Goal: Task Accomplishment & Management: Complete application form

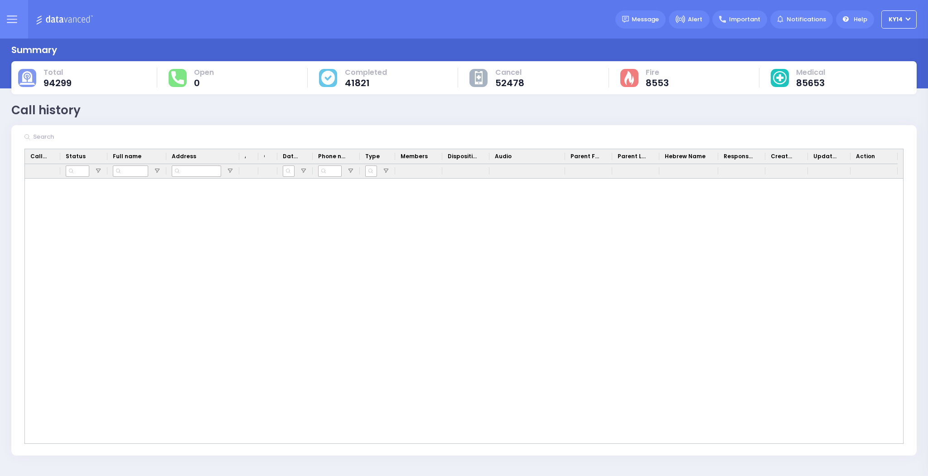
scroll to position [2321, 0]
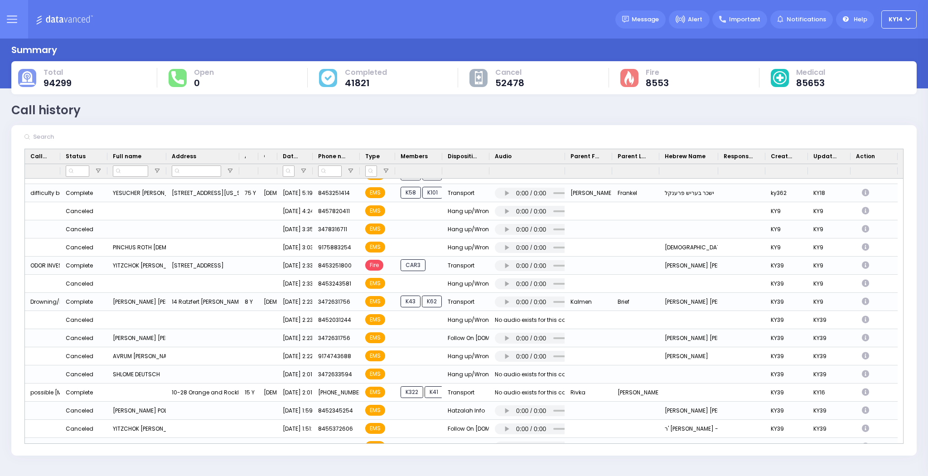
click at [9, 15] on icon at bounding box center [12, 19] width 10 height 10
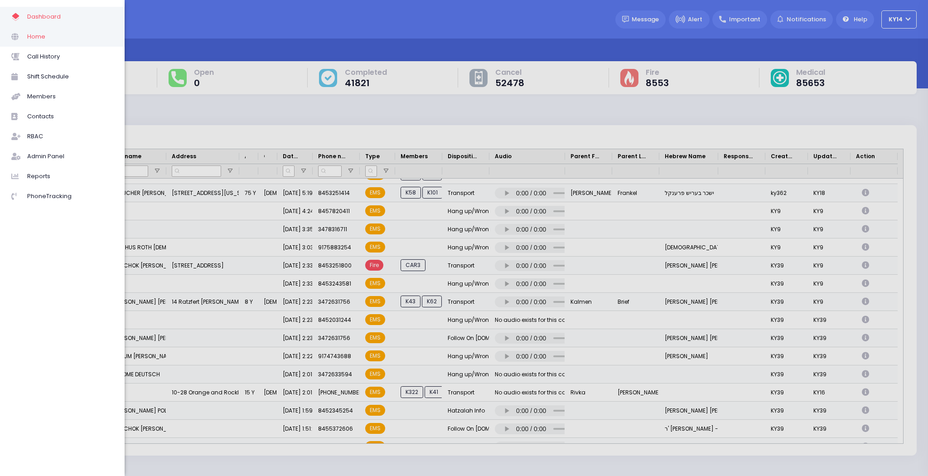
click at [28, 33] on span "Home" at bounding box center [70, 37] width 86 height 12
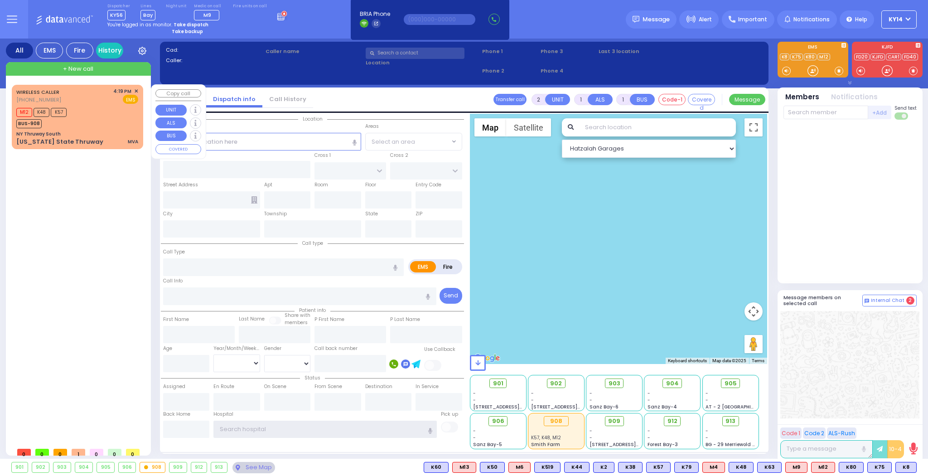
type input "ky14"
click at [89, 105] on div "WIRELESS CALLER (845) 521-2894 4:19 PM ✕ EMS M12 K48 K57 MVA" at bounding box center [78, 117] width 128 height 62
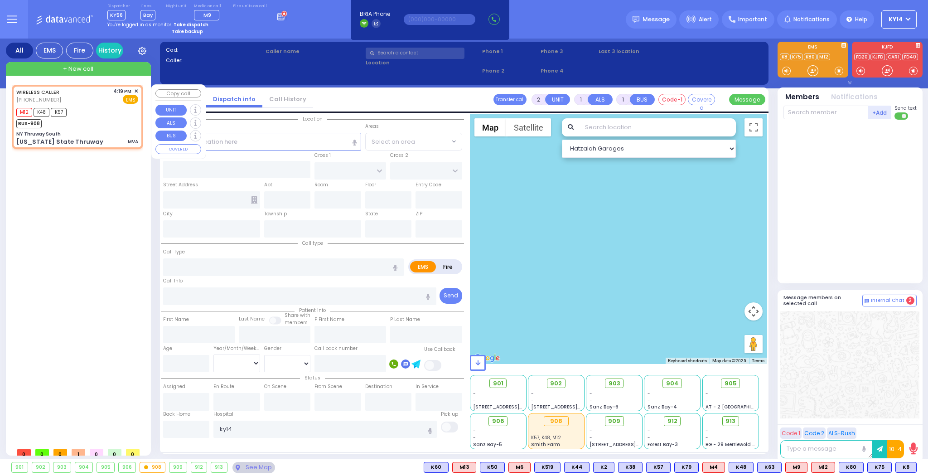
type input "4"
select select
type input "MVA"
radio input "true"
type input "MM 44"
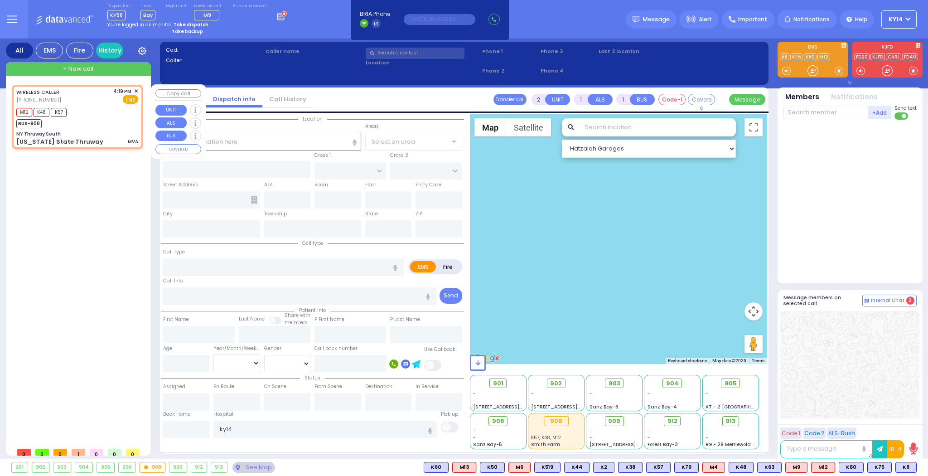
select select
type input "16:19"
type input "16:33"
select select "Hatzalah Garages"
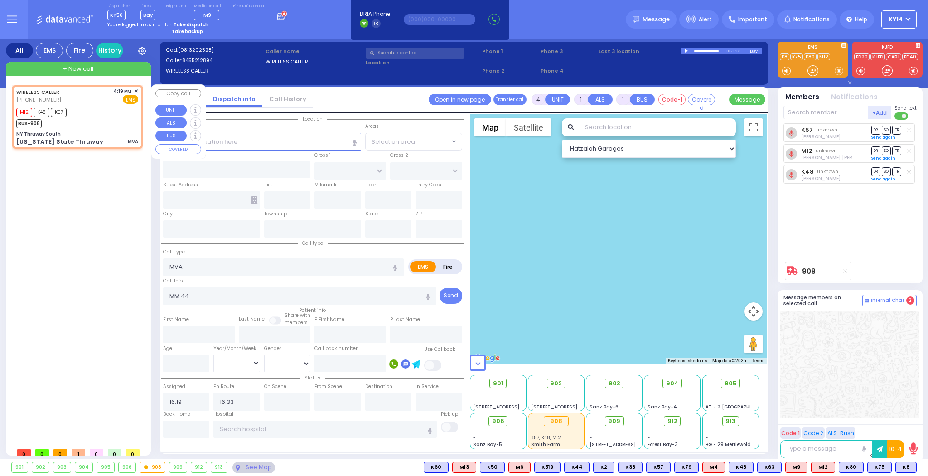
type input "NY Thruway South"
type input "DIVISION AVE"
type input "1ST AVE SOUTH"
type input "New York State Thruway"
type input "Woodbury"
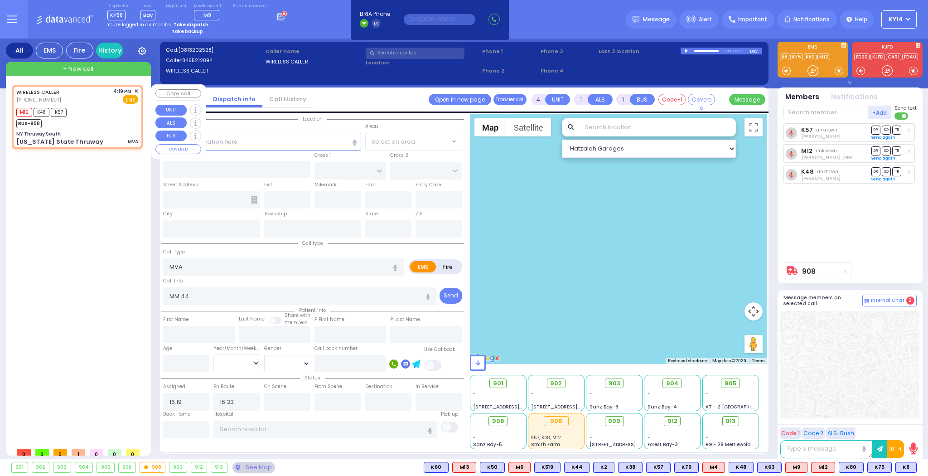
type input "New York"
type input "10917"
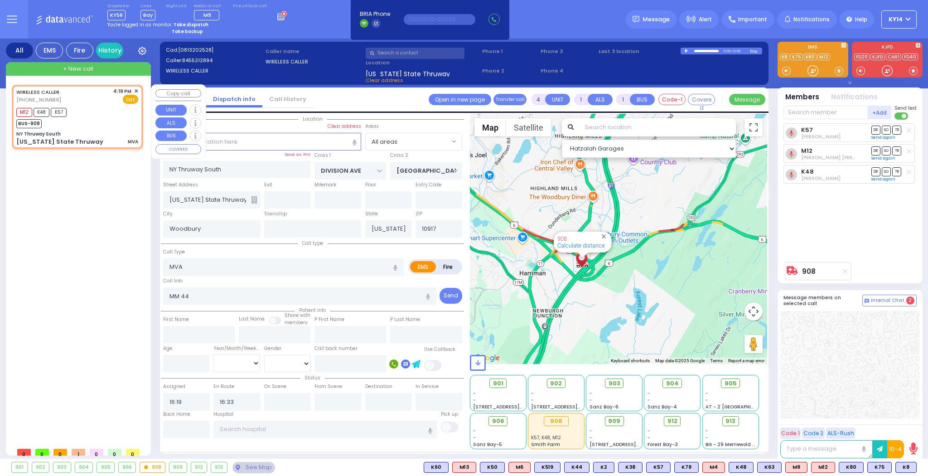
click at [95, 131] on div "NY Thruway South" at bounding box center [77, 134] width 122 height 7
select select
radio input "true"
select select
select select "Hatzalah Garages"
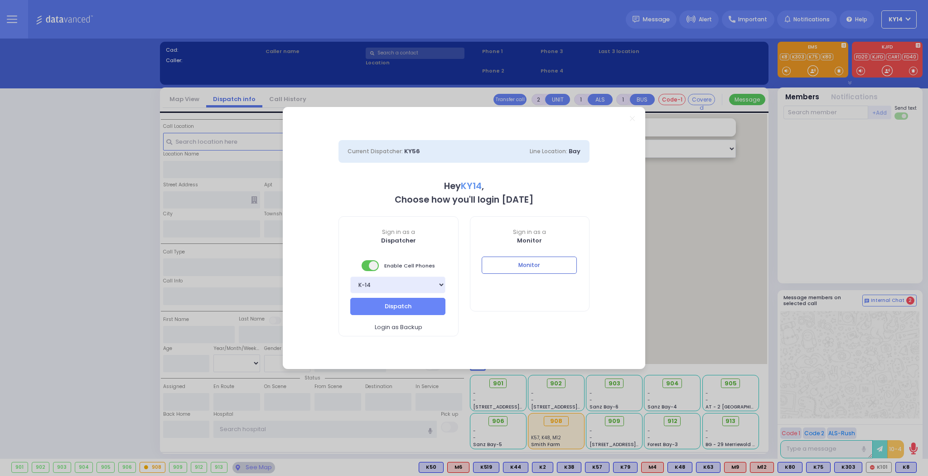
select select "2"
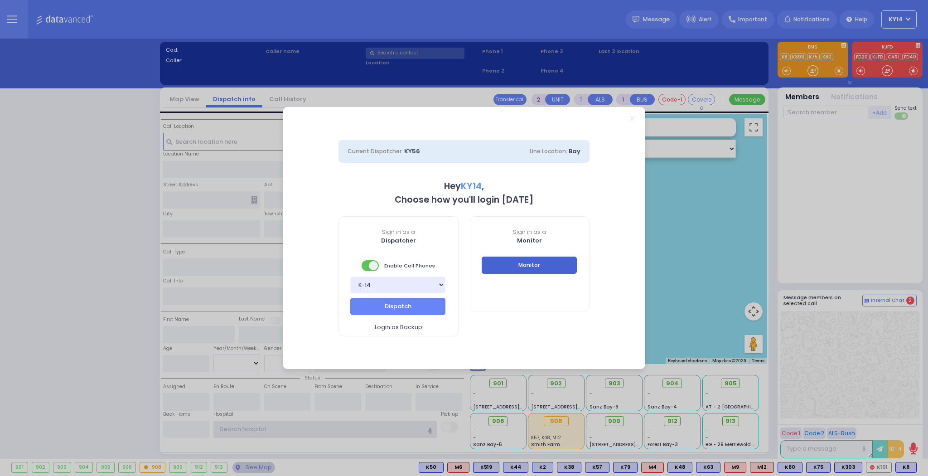
type input "ky14"
click at [540, 262] on button "Monitor" at bounding box center [529, 265] width 95 height 17
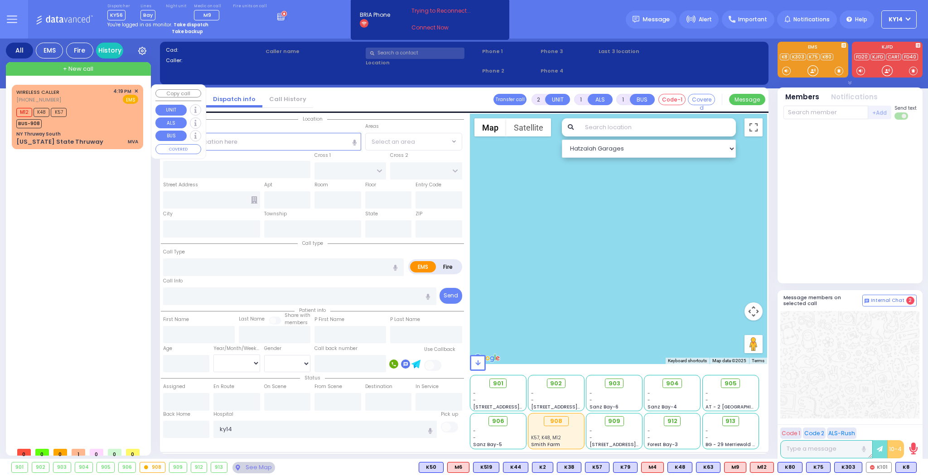
click at [72, 106] on div "M12 K48 K57 BUS-908" at bounding box center [44, 117] width 56 height 23
type input "6"
select select
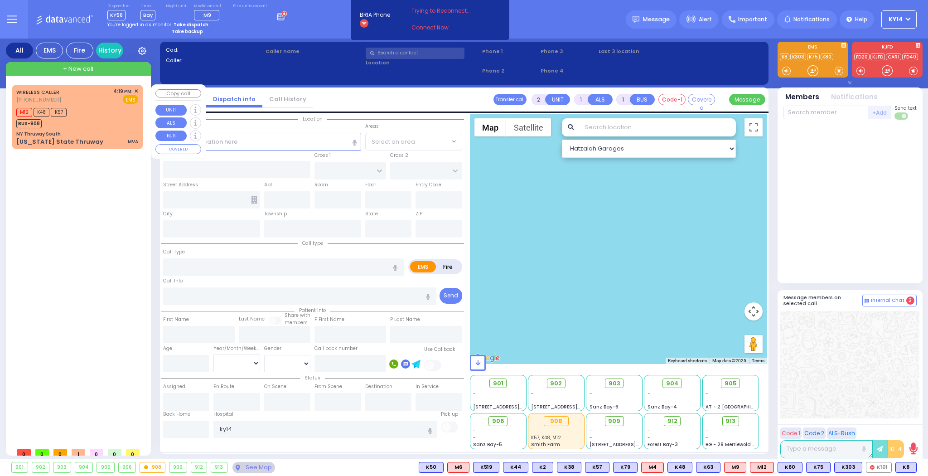
type input "MVA"
radio input "true"
type input "MM 44"
type input "[PERSON_NAME]"
type input "Bassul"
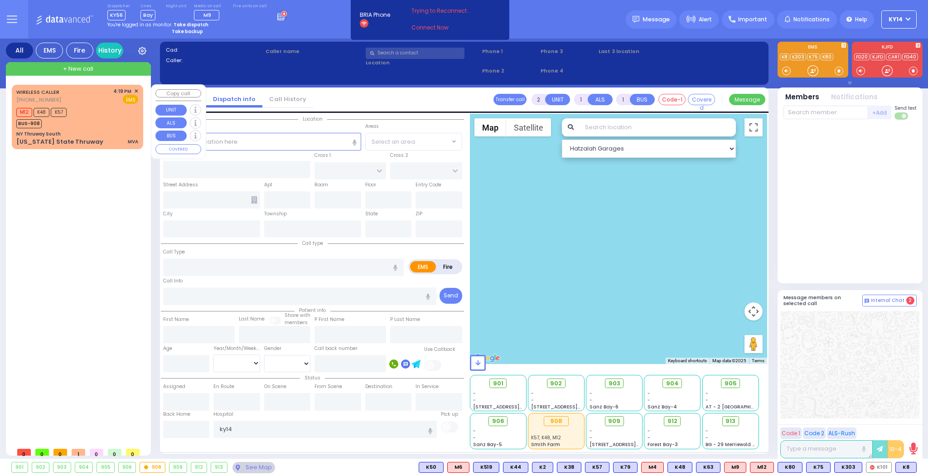
select select "Year"
type input "16:19"
type input "16:33"
select select "Hatzalah Garages"
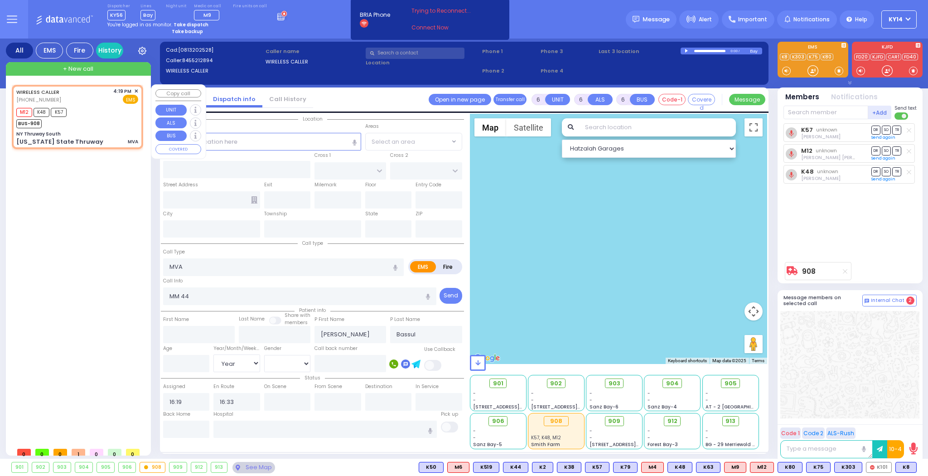
type input "NY Thruway South"
type input "DIVISION AVE"
type input "1ST AVE SOUTH"
type input "New York State Thruway"
type input "Woodbury"
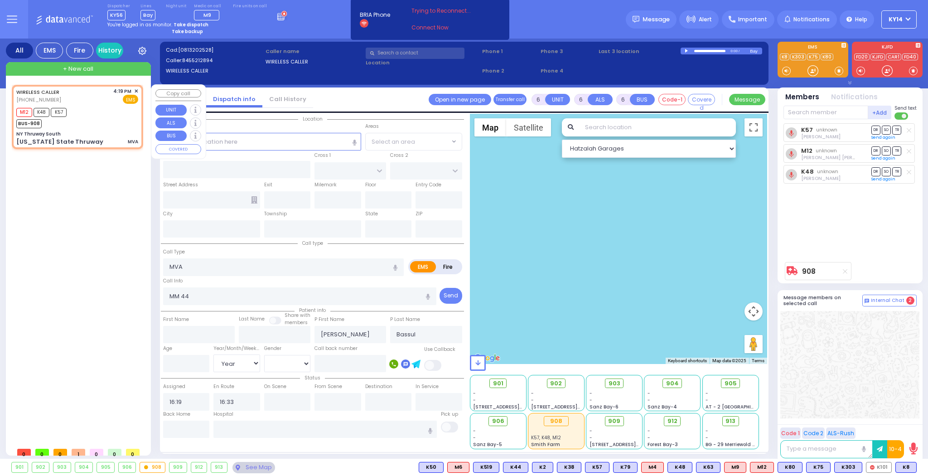
type input "[US_STATE]"
type input "10917"
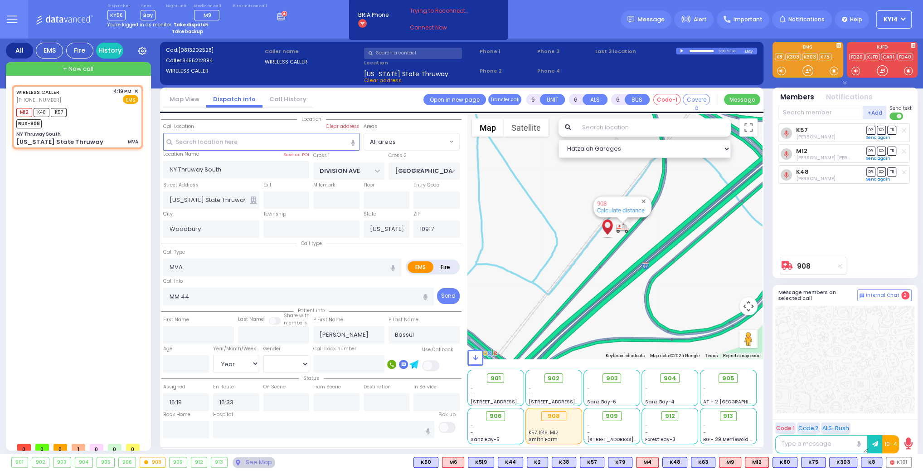
select select
radio input "true"
select select "Year"
select select "Hatzalah Garages"
select select
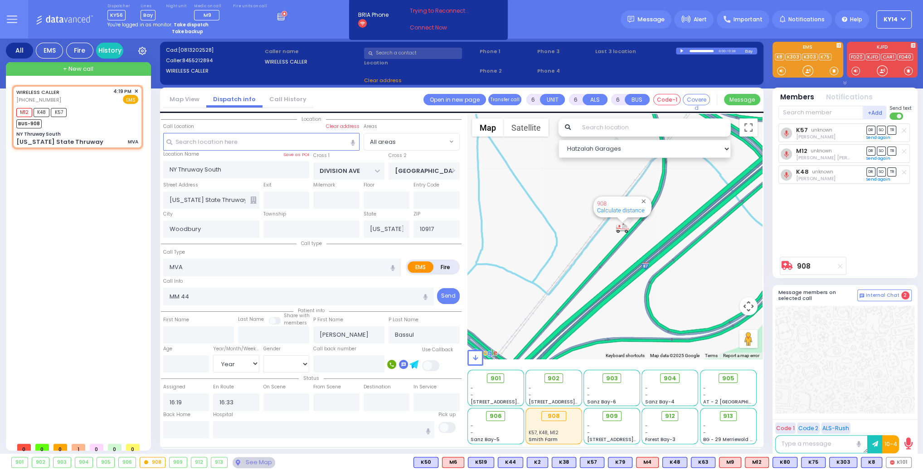
radio input "true"
select select "Year"
select select "Hatzalah Garages"
select select
radio input "true"
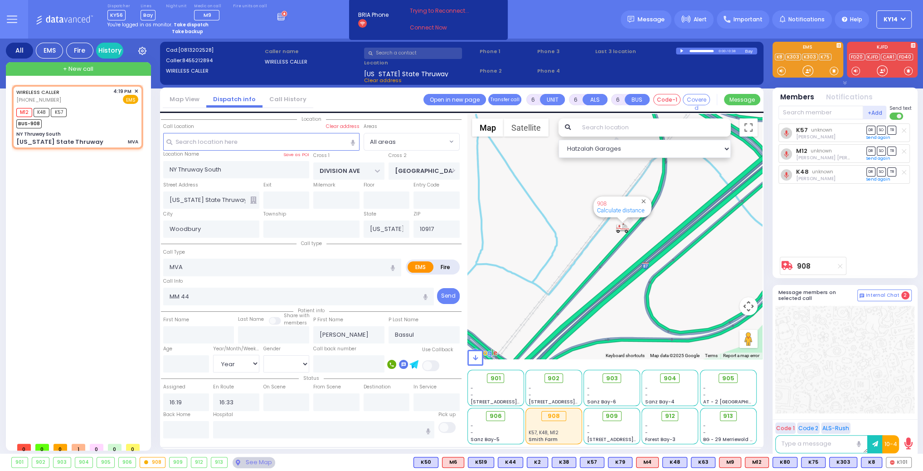
select select "Year"
select select "Hatzalah Garages"
type input "44"
select select
radio input "true"
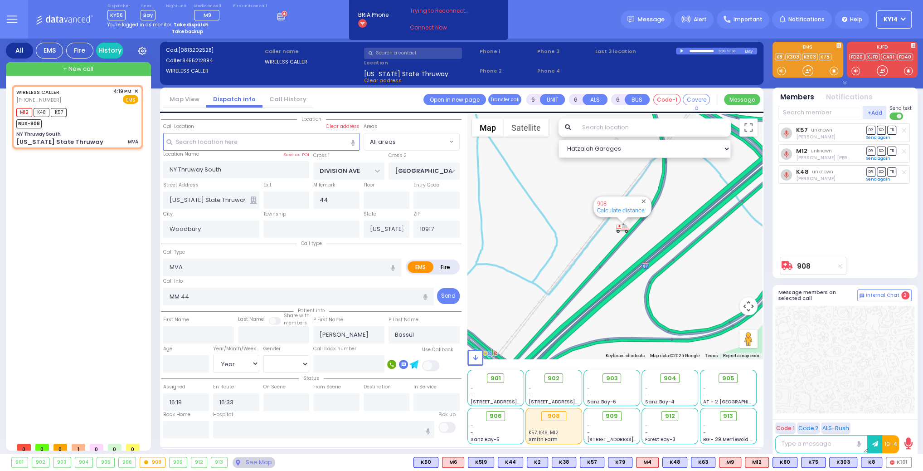
select select "Year"
select select "Hatzalah Garages"
select select
radio input "true"
select select "Year"
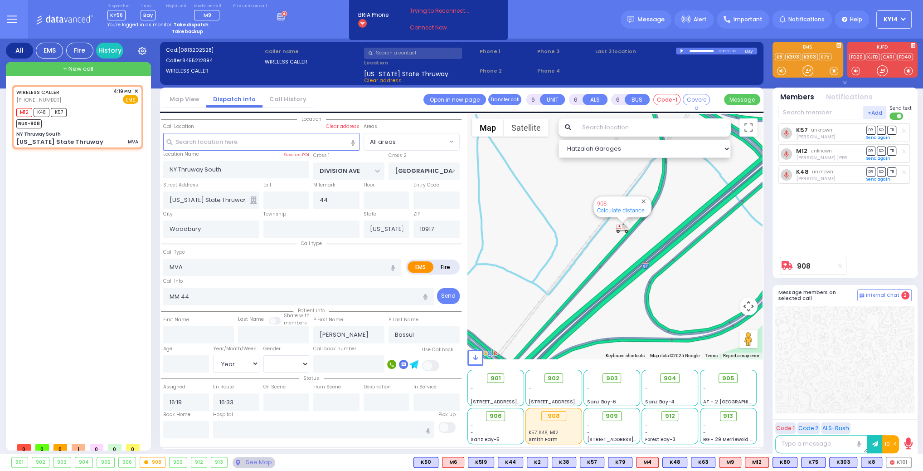
select select "Hatzalah Garages"
select select
radio input "true"
select select "Year"
select select
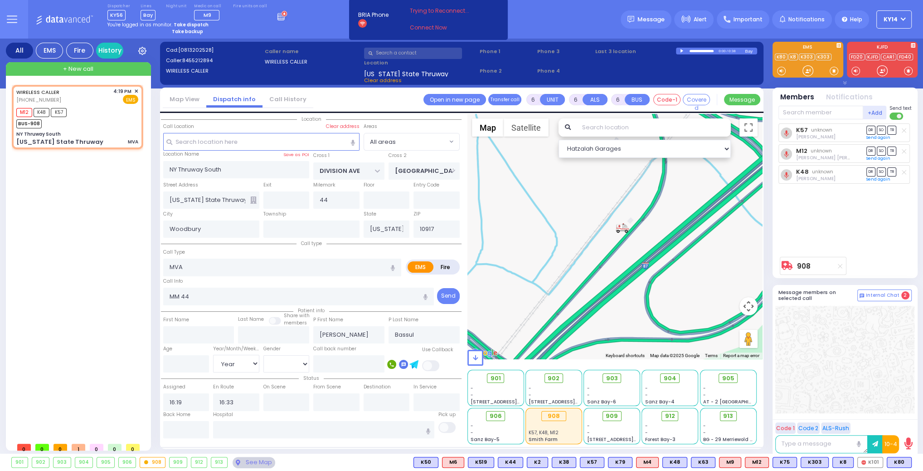
radio input "true"
select select "Year"
radio input "true"
select select "Year"
select select "All areas"
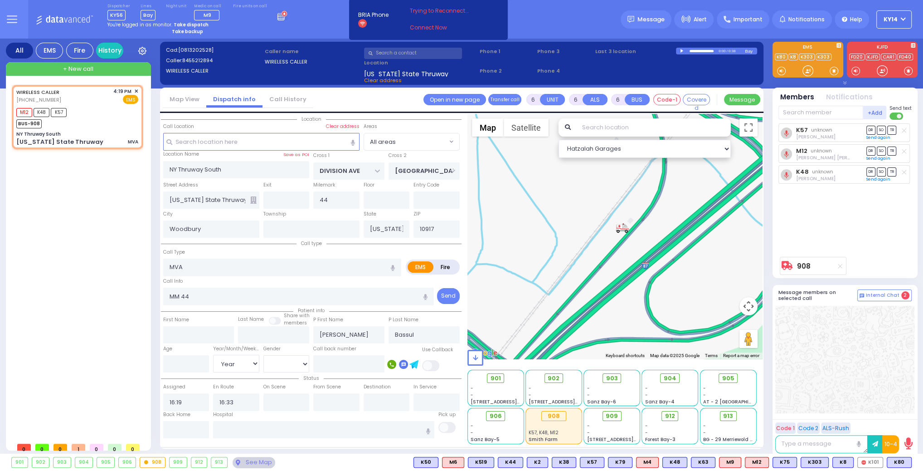
select select "Hatzalah Garages"
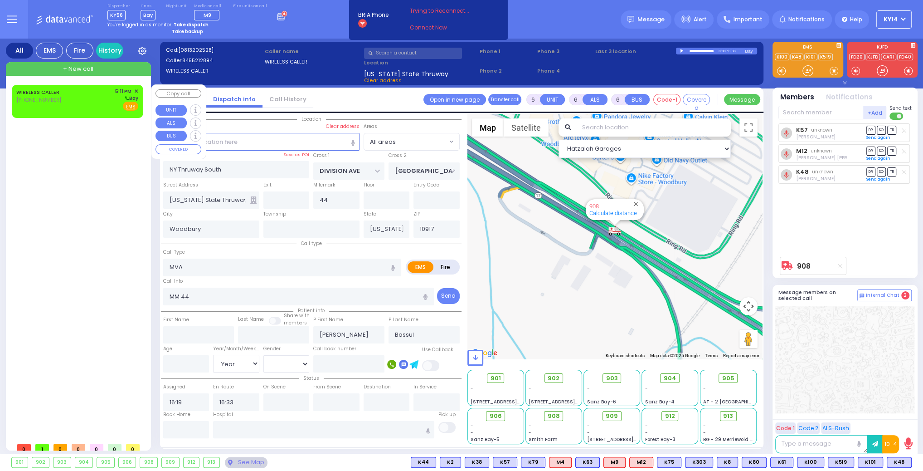
click at [80, 94] on div "WIRELESS CALLER (845) 390-1913 5:11 PM ✕ Bay" at bounding box center [77, 99] width 122 height 24
type input "2"
type input "1"
select select
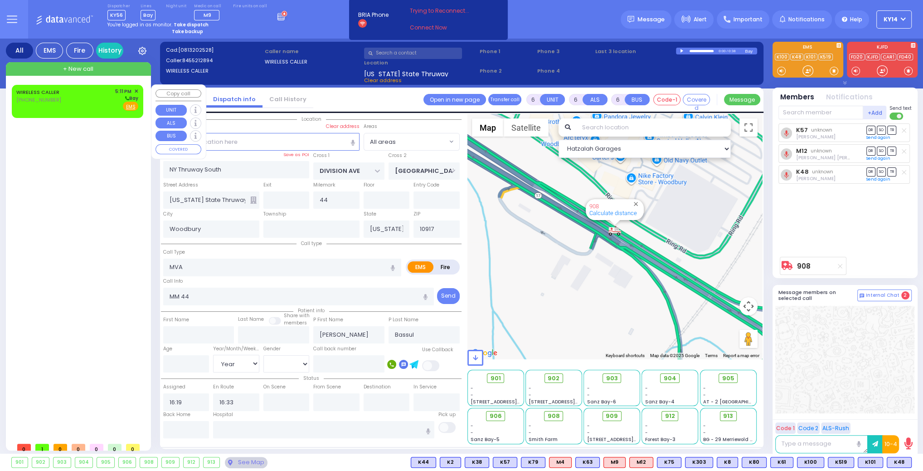
radio input "true"
select select
type input "17:11"
select select "Hatzalah Garages"
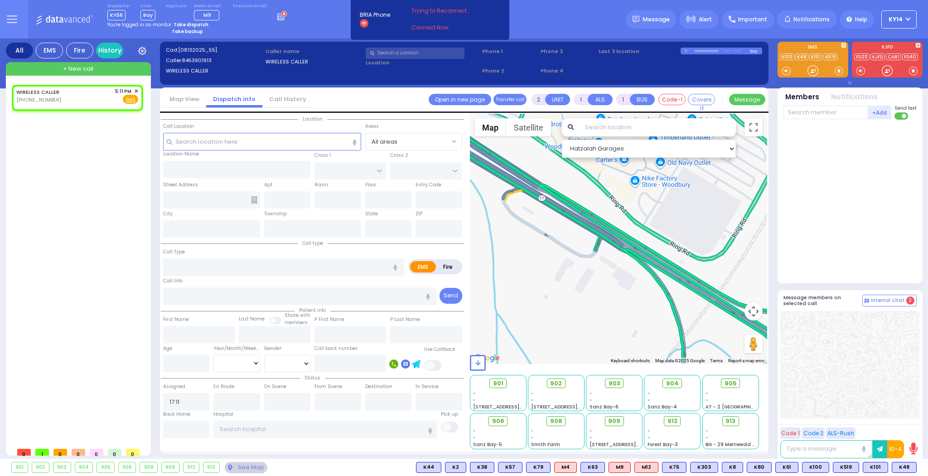
select select
radio input "true"
select select
select select "Hatzalah Garages"
click at [867, 358] on div at bounding box center [850, 364] width 139 height 107
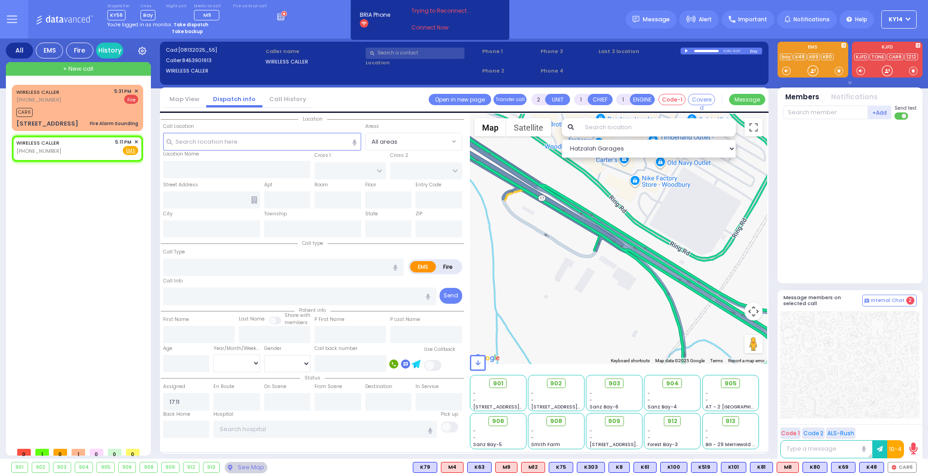
click at [16, 19] on icon at bounding box center [12, 19] width 10 height 0
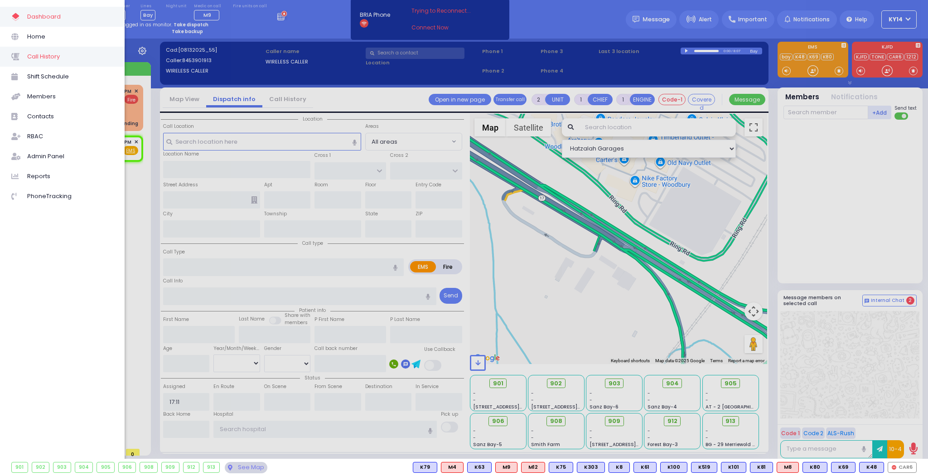
click at [44, 60] on span "Call History" at bounding box center [70, 57] width 86 height 12
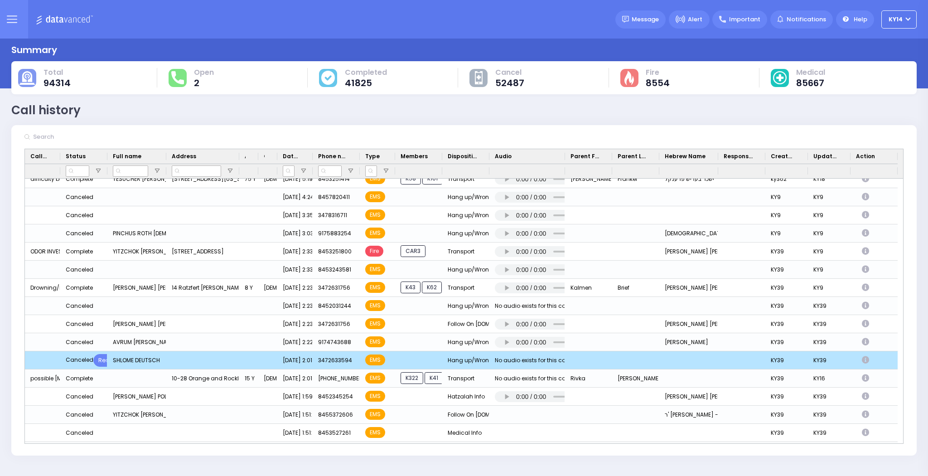
scroll to position [2430, 0]
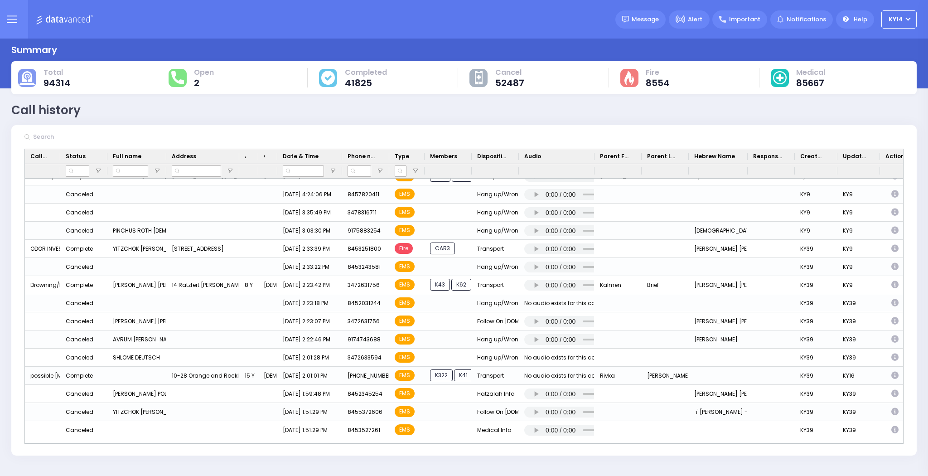
drag, startPoint x: 312, startPoint y: 152, endPoint x: 341, endPoint y: 166, distance: 32.8
click at [341, 166] on div "Call Type Status Full name Age" at bounding box center [476, 163] width 903 height 29
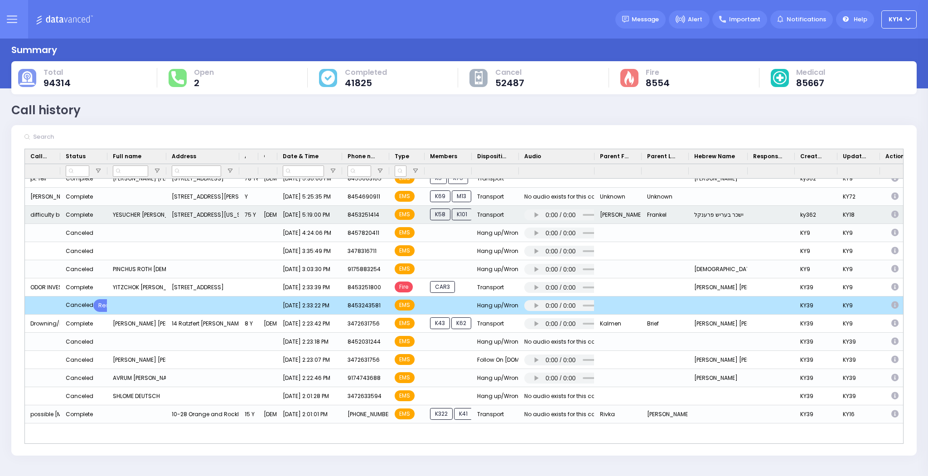
scroll to position [2394, 0]
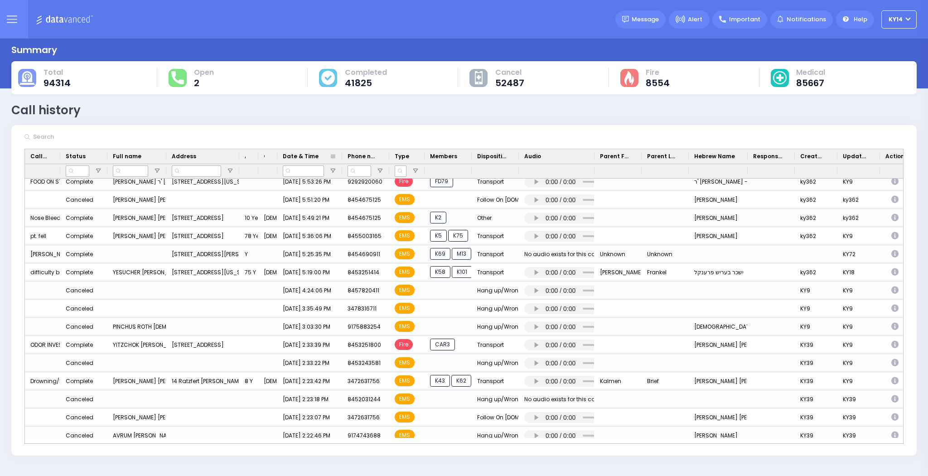
click at [7, 15] on icon at bounding box center [12, 19] width 10 height 10
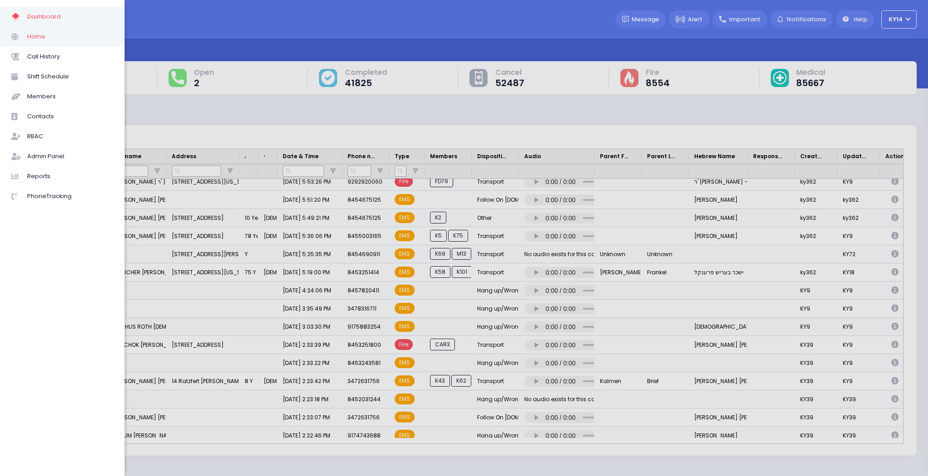
click at [43, 33] on span "Home" at bounding box center [70, 37] width 86 height 12
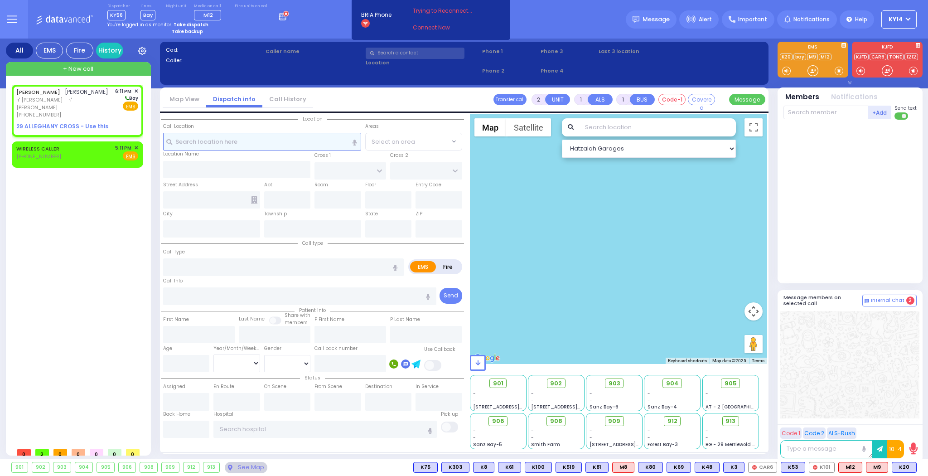
select select
radio input "true"
type input "[PERSON_NAME]"
type input "ZIGELMAN"
select select
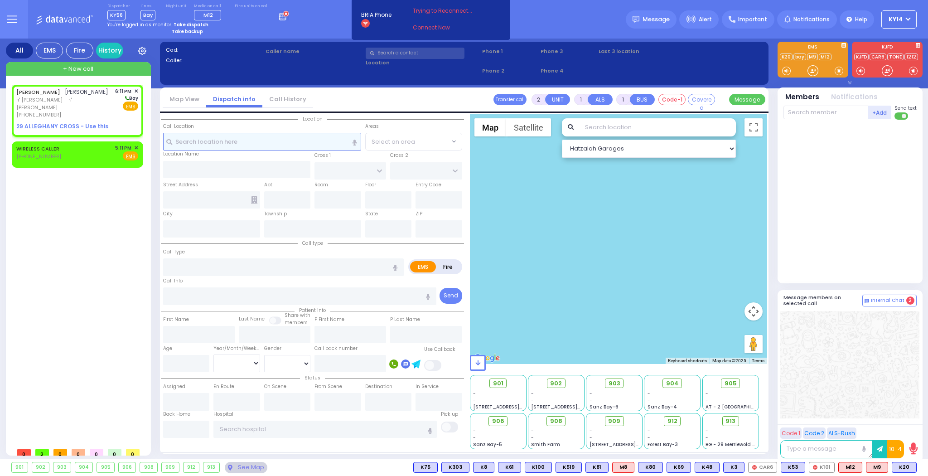
type input "18:11"
select select "Hatzalah Garages"
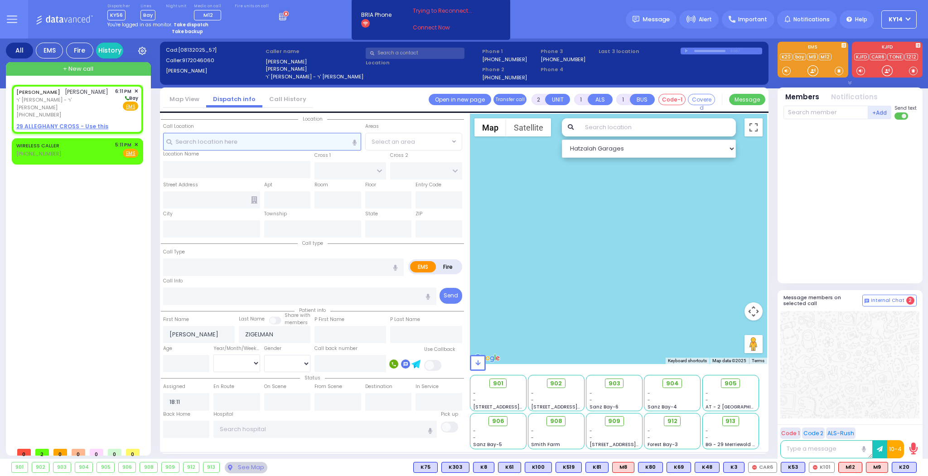
select select
radio input "true"
select select
select select "Hatzalah Garages"
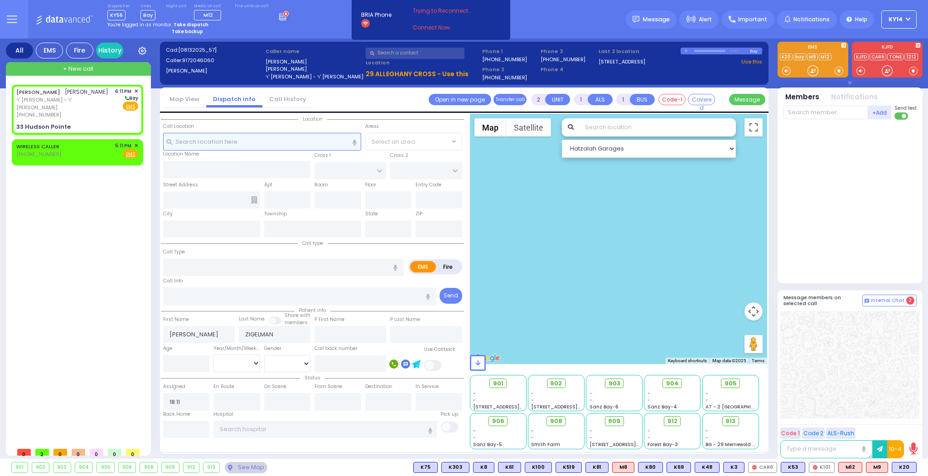
select select
radio input "true"
select select
select select "Hatzalah Garages"
type input "ALLEGHANY CROSSING"
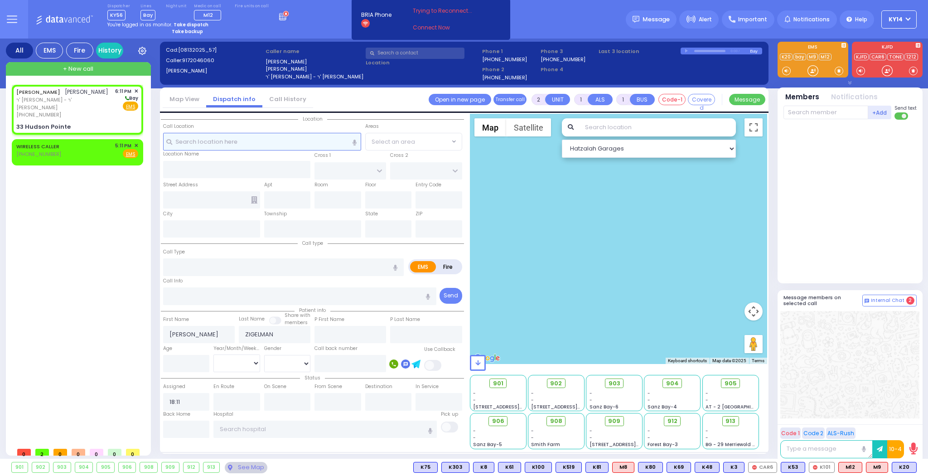
type input "CATSKILL HIGH RAIL"
type input "33 Hudson Pointe"
type input "Monroe"
type input "[US_STATE]"
type input "10950"
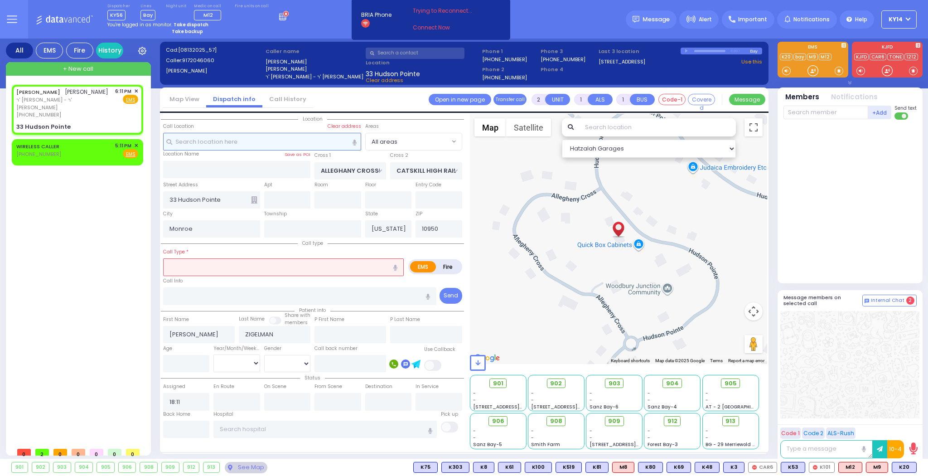
select select
radio input "true"
select select
select select "Hatzalah Garages"
select select
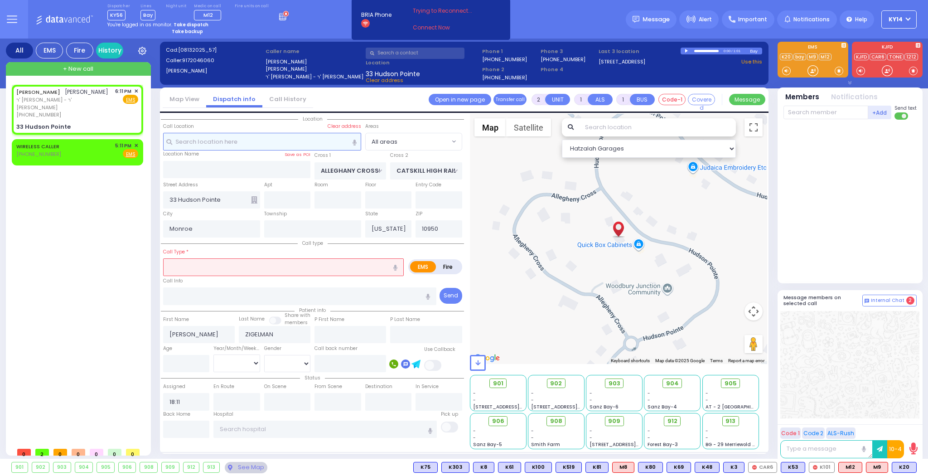
radio input "true"
select select
select select "Hatzalah Garages"
select select
type input "cat"
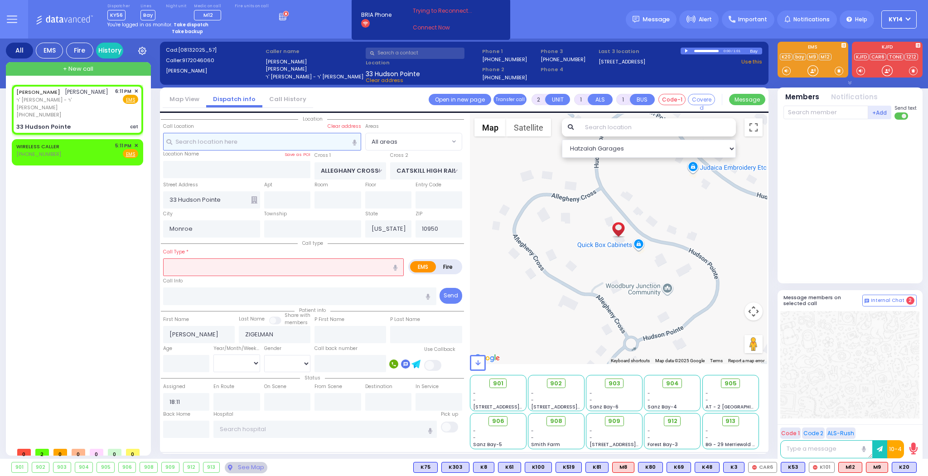
radio input "true"
select select
select select "Hatzalah Garages"
select select
type input "catherer"
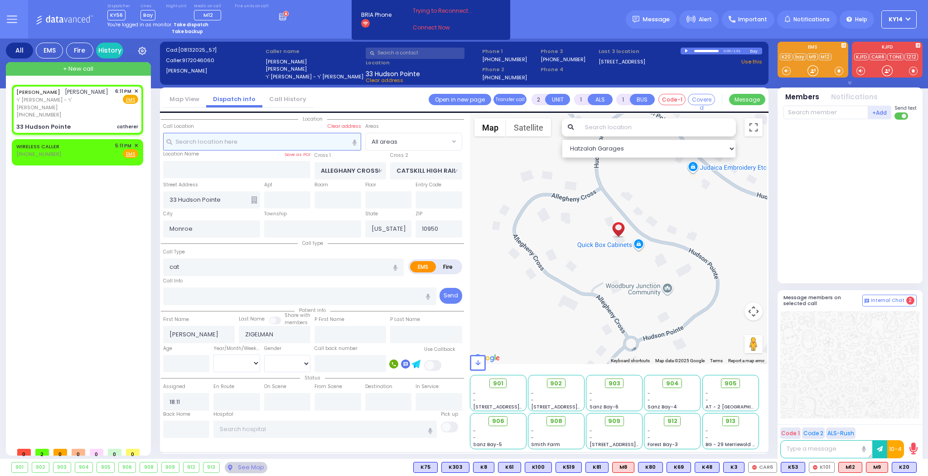
radio input "true"
select select
select select "Hatzalah Garages"
select select
radio input "true"
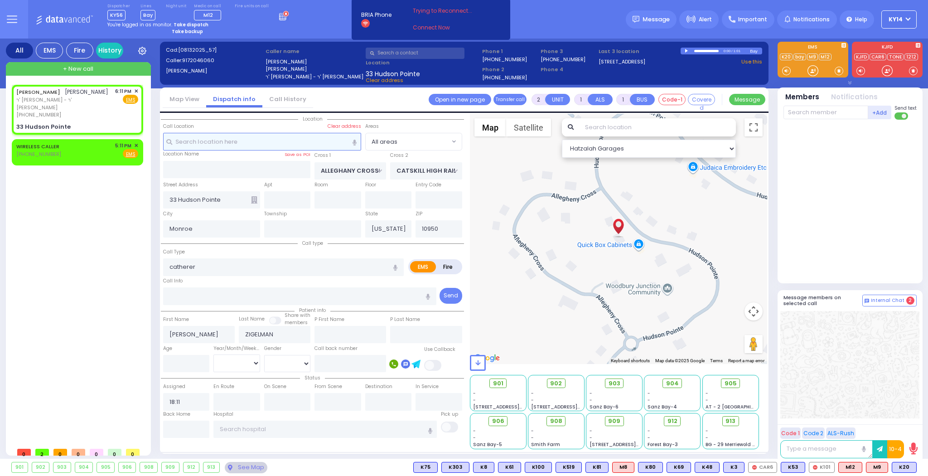
select select
select select "Hatzalah Garages"
select select
radio input "true"
select select
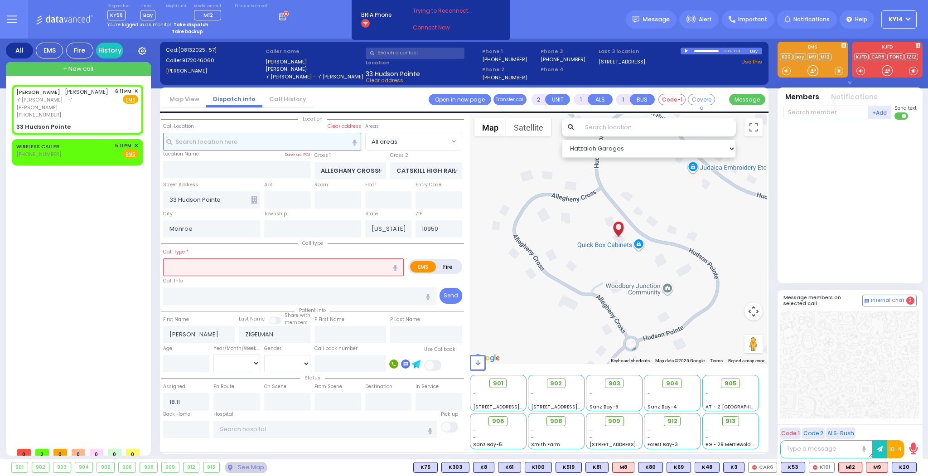
select select "Hatzalah Garages"
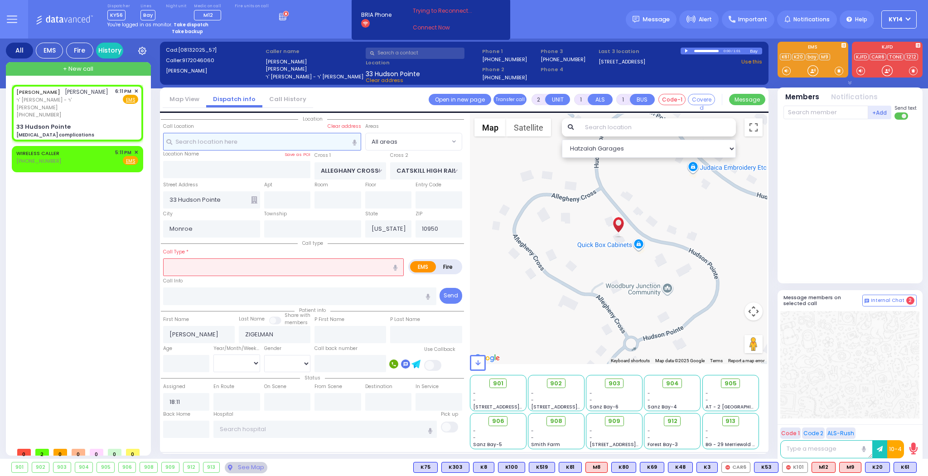
select select
type input "[MEDICAL_DATA] complications"
radio input "true"
select select
select select "Hatzalah Garages"
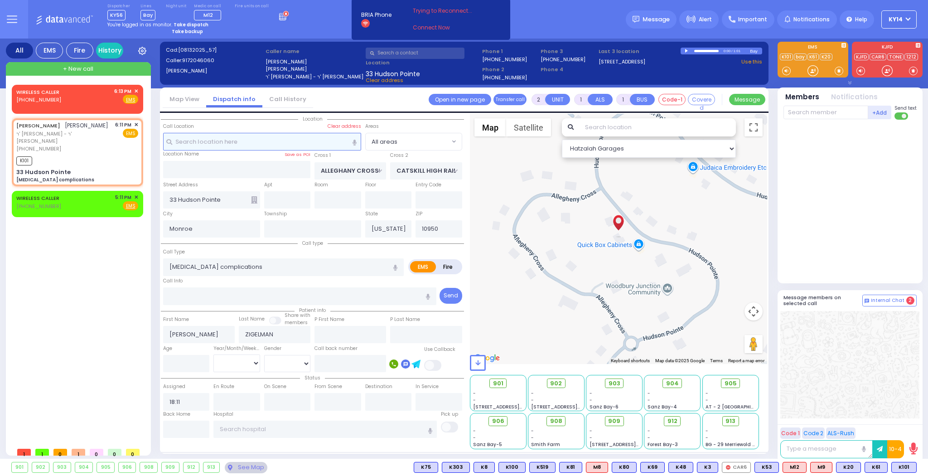
select select
radio input "true"
select select
type input "18:13"
select select "Hatzalah Garages"
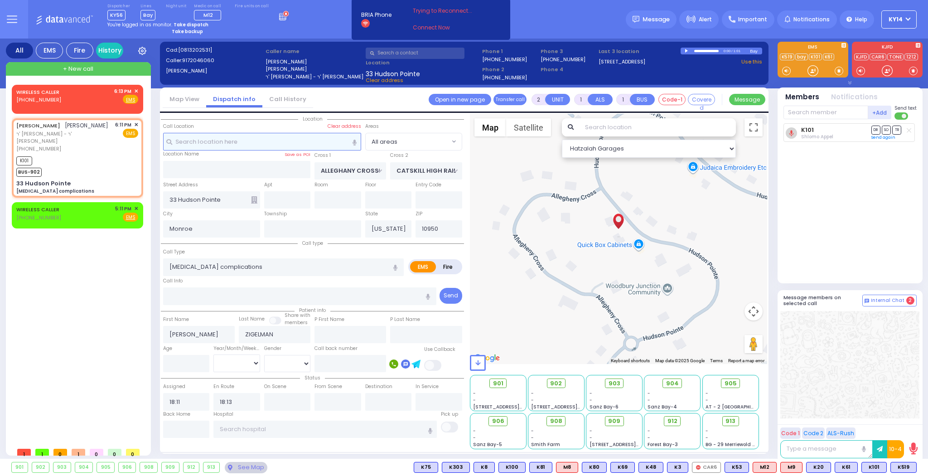
select select
radio input "true"
select select
select select "Hatzalah Garages"
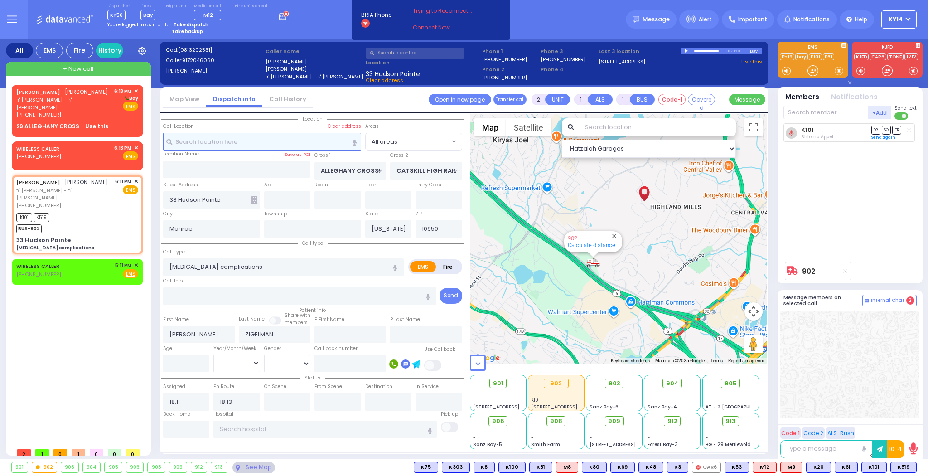
select select
radio input "true"
select select
select select "Hatzalah Garages"
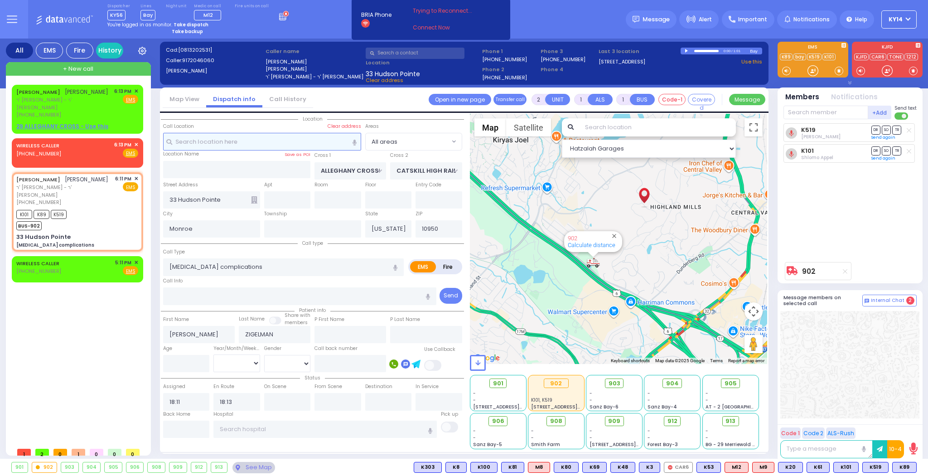
select select
radio input "true"
select select
select select "Hatzalah Garages"
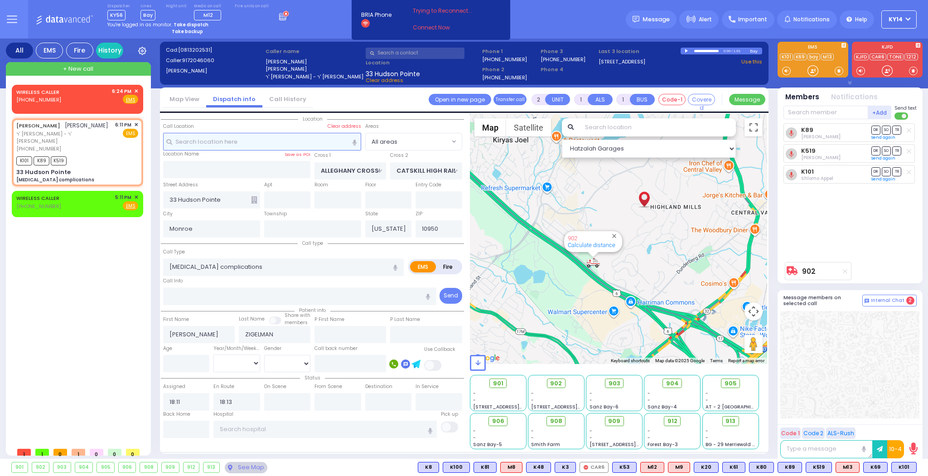
select select
radio input "true"
select select
select select "Hatzalah Garages"
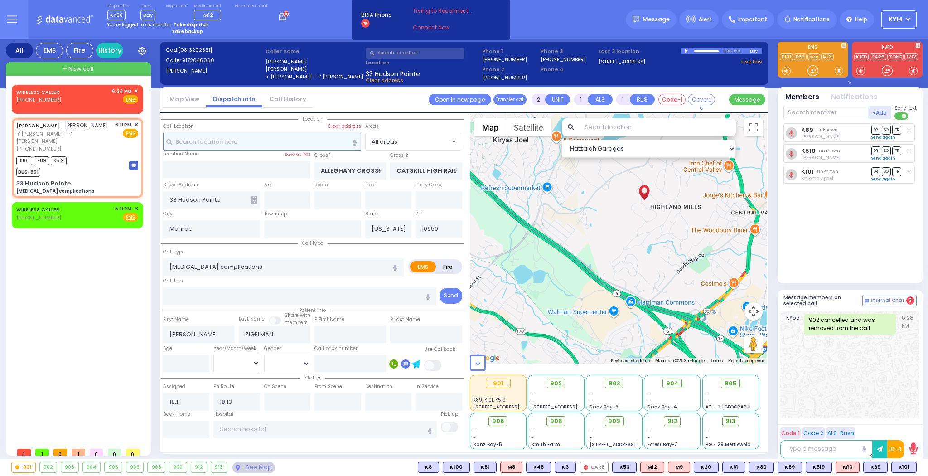
select select
radio input "true"
select select
select select "Hatzalah Garages"
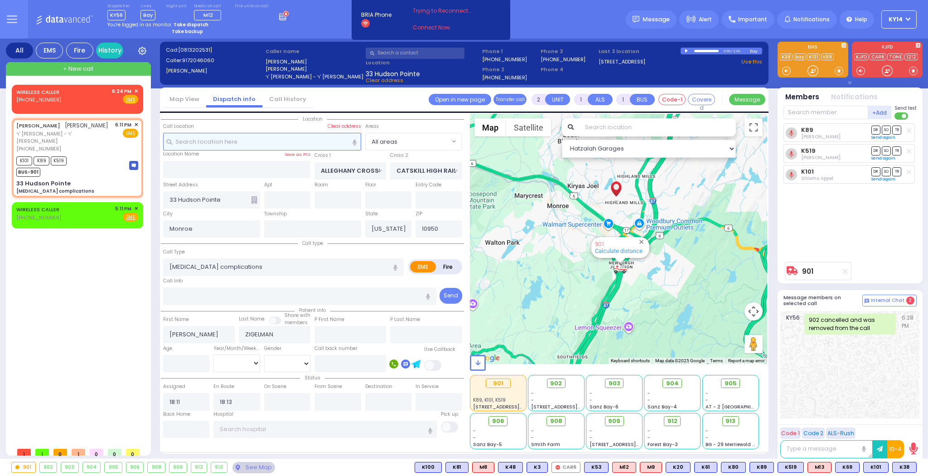
type input "6"
select select
radio input "true"
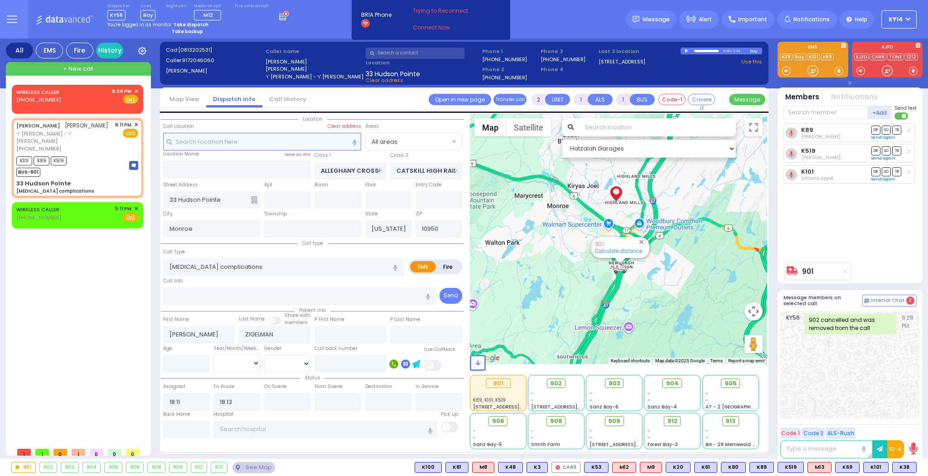
type input "Unknown"
select select "Year"
select select "Hatzalah Garages"
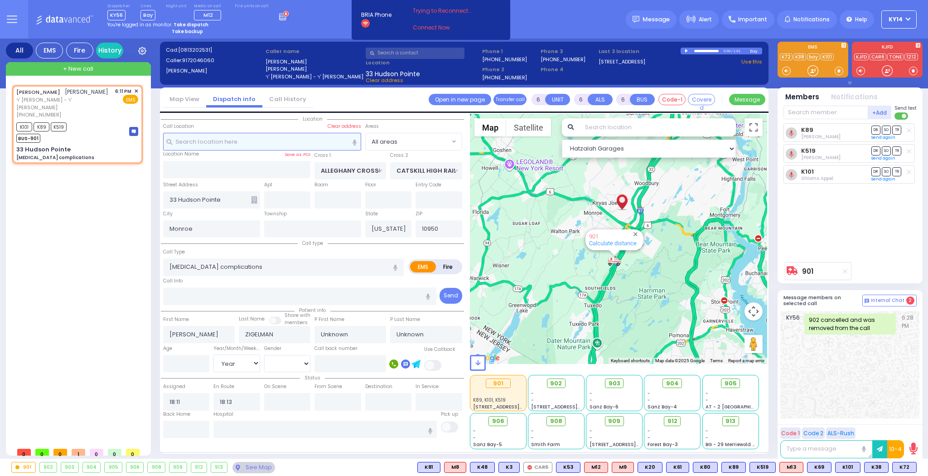
select select
radio input "true"
select select "Year"
select select "Hatzalah Garages"
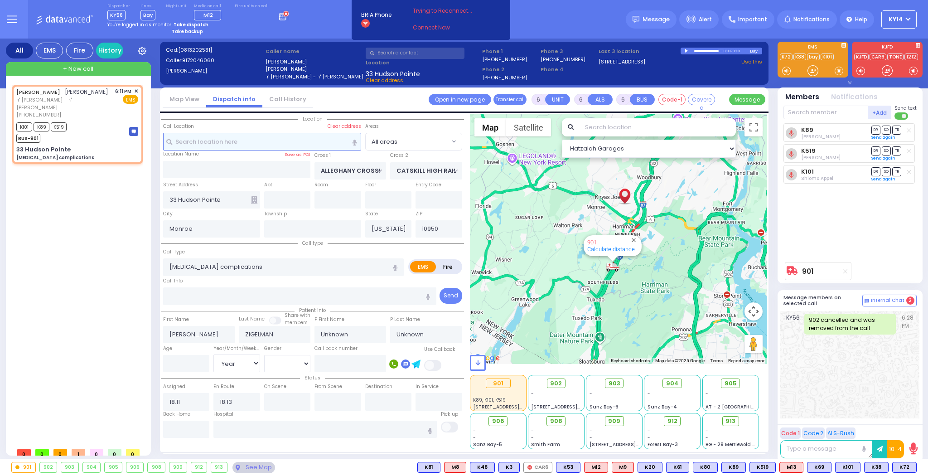
select select
radio input "true"
type input "Moshe"
type input "Zigelman"
select select "Year"
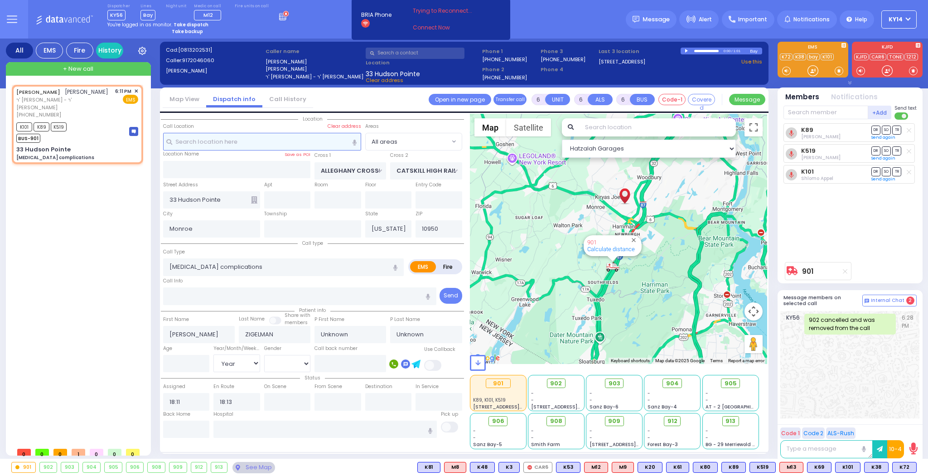
select select "[DEMOGRAPHIC_DATA]"
select select "Hatzalah Garages"
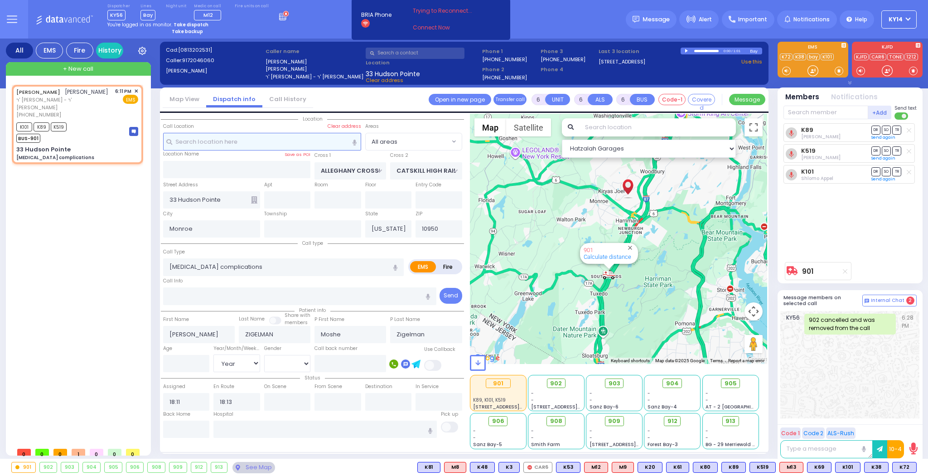
select select
radio input "true"
select select "Year"
select select "[DEMOGRAPHIC_DATA]"
select select "Hatzalah Garages"
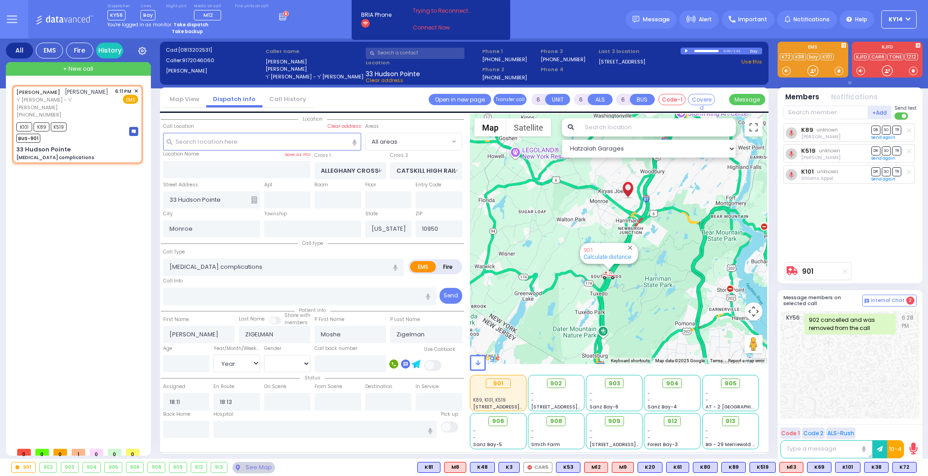
select select "Year"
select select "[DEMOGRAPHIC_DATA]"
select select
radio input "true"
select select "Year"
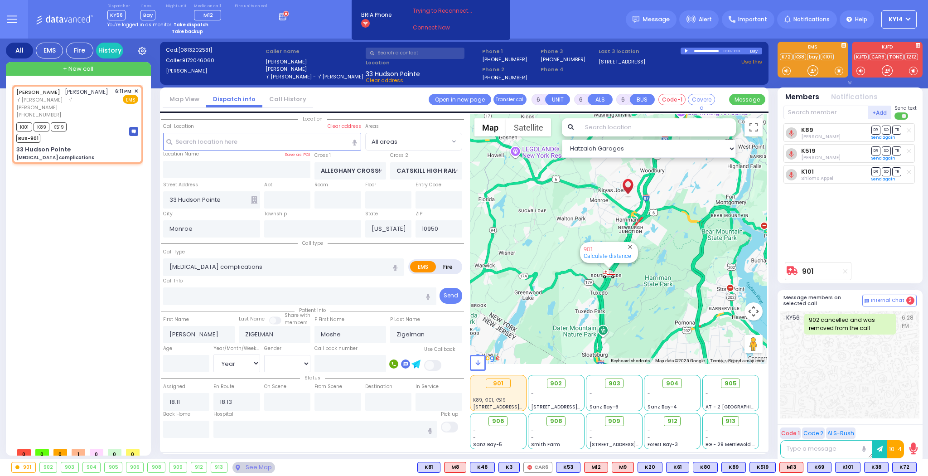
select select "[DEMOGRAPHIC_DATA]"
select select "Hatzalah Garages"
select select
radio input "true"
select select "Year"
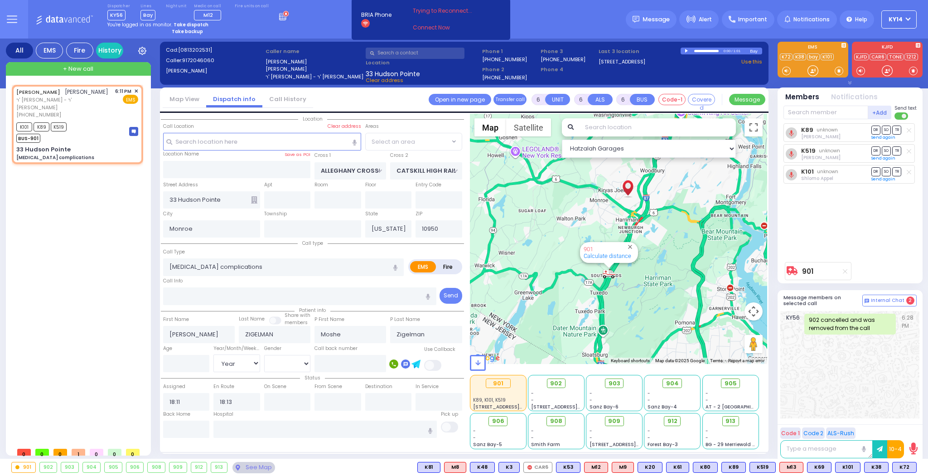
select select "[DEMOGRAPHIC_DATA]"
select select "Hatzalah Garages"
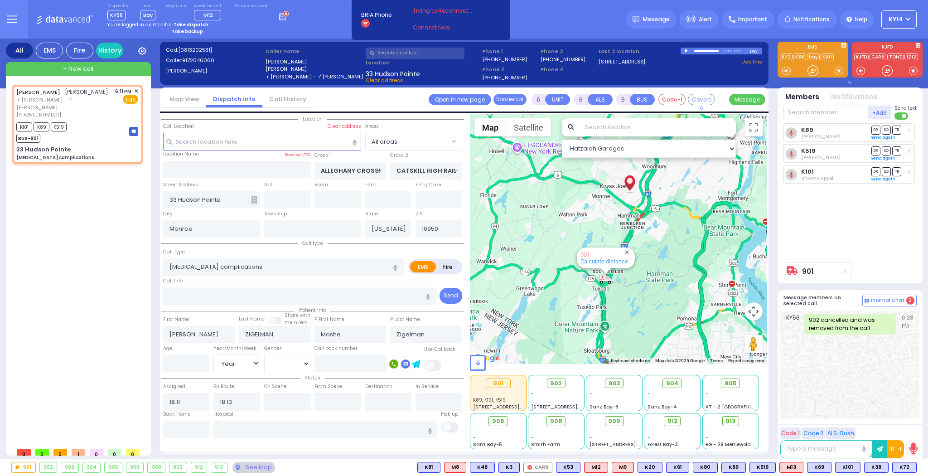
select select
radio input "true"
select select "Year"
select select "[DEMOGRAPHIC_DATA]"
select select "Hatzalah Garages"
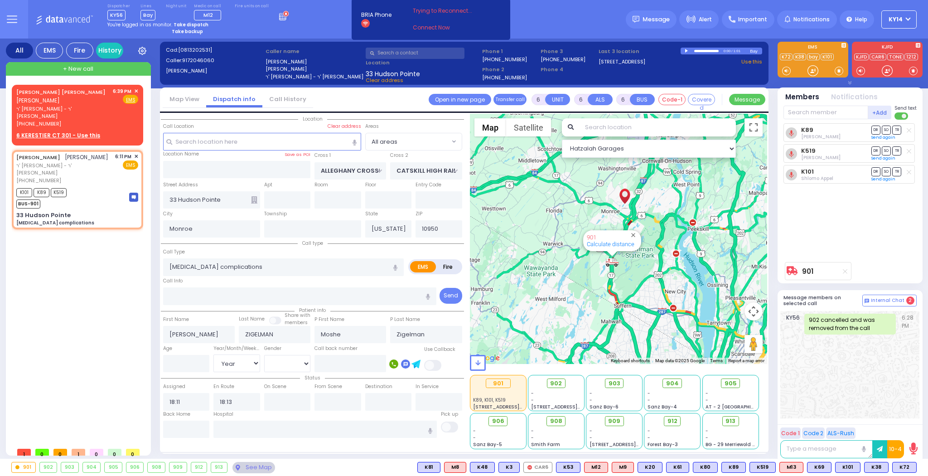
select select
radio input "true"
type input "78"
select select "Year"
select select "[DEMOGRAPHIC_DATA]"
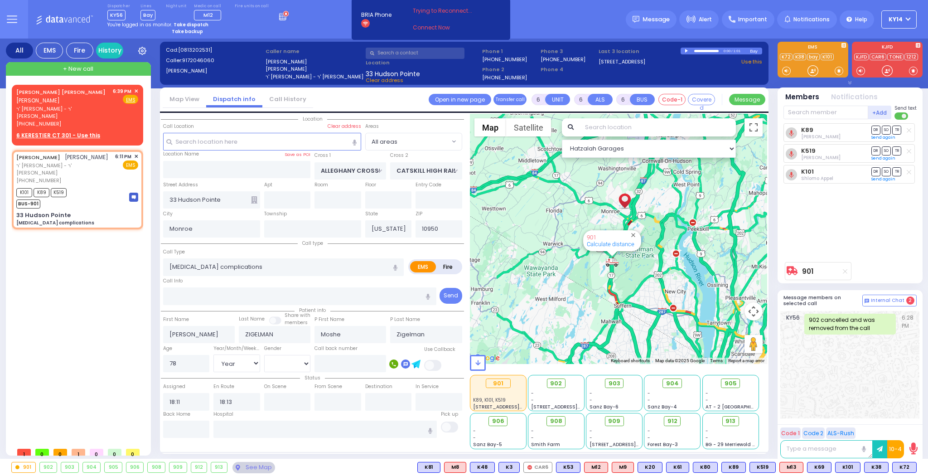
select select "Hatzalah Garages"
select select
radio input "true"
select select "Year"
select select "[DEMOGRAPHIC_DATA]"
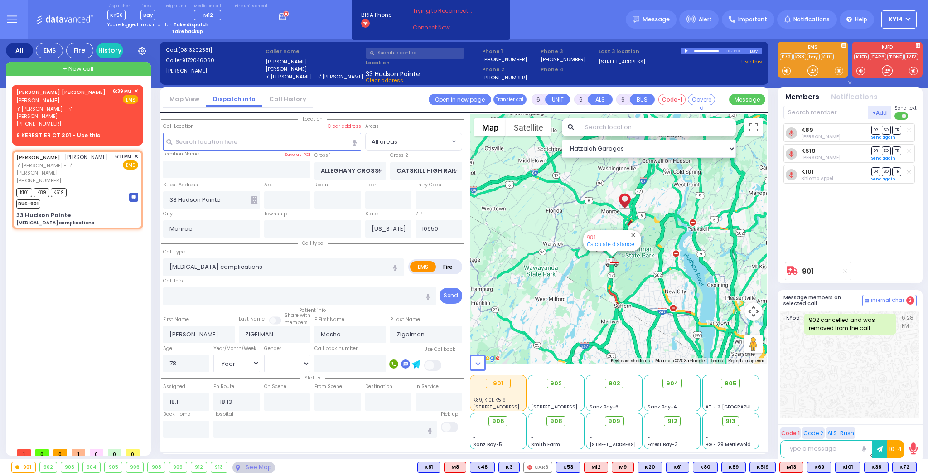
select select "Hatzalah Garages"
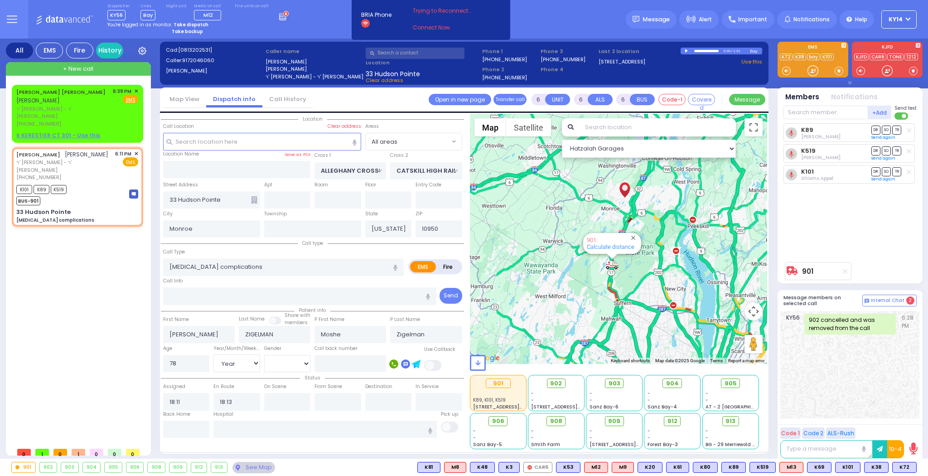
select select
radio input "true"
select select "Year"
select select "[DEMOGRAPHIC_DATA]"
select select "Hatzalah Garages"
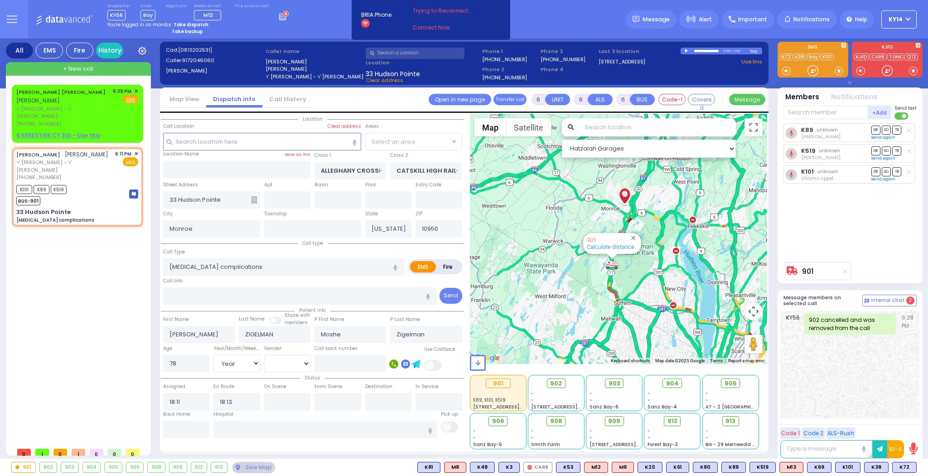
select select
radio input "true"
select select "Year"
select select "[DEMOGRAPHIC_DATA]"
select select "Hatzalah Garages"
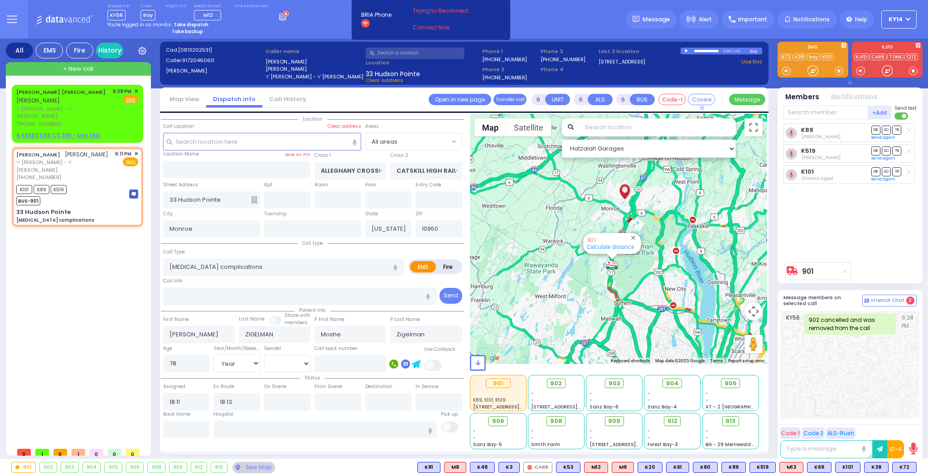
select select
radio input "true"
select select "Year"
select select "[DEMOGRAPHIC_DATA]"
select select "Hatzalah Garages"
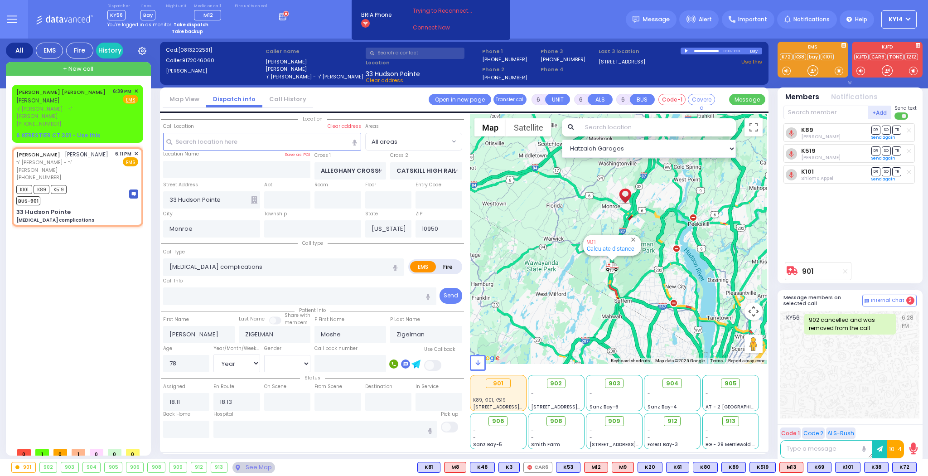
select select
radio input "true"
select select "Year"
select select "[DEMOGRAPHIC_DATA]"
select select "Hatzalah Garages"
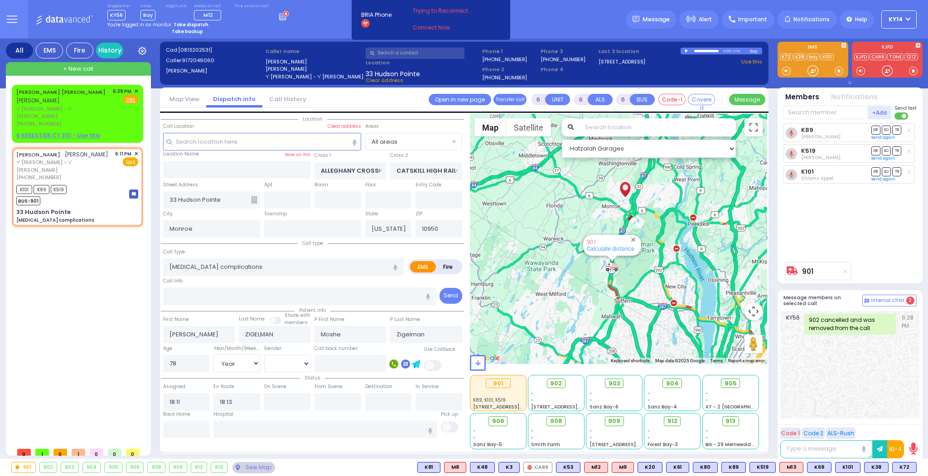
select select
radio input "true"
select select "Year"
select select "[DEMOGRAPHIC_DATA]"
select select "Hatzalah Garages"
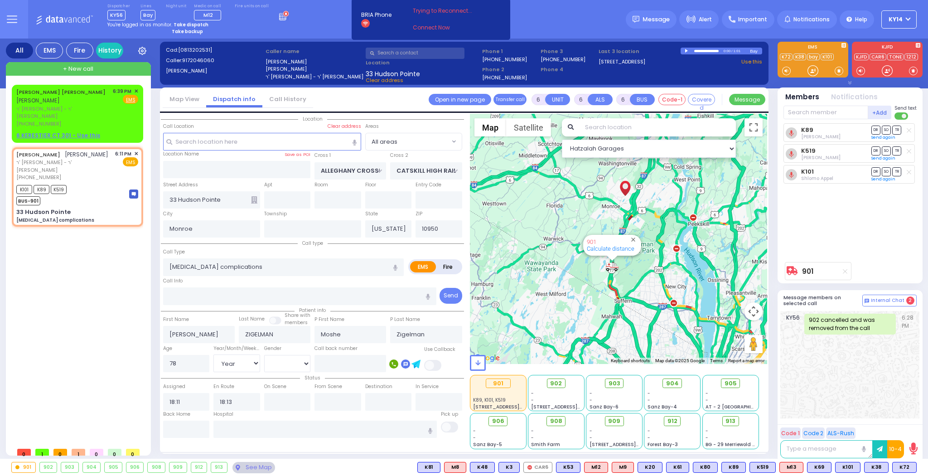
select select
radio input "true"
select select "Year"
select select "[DEMOGRAPHIC_DATA]"
select select "Hatzalah Garages"
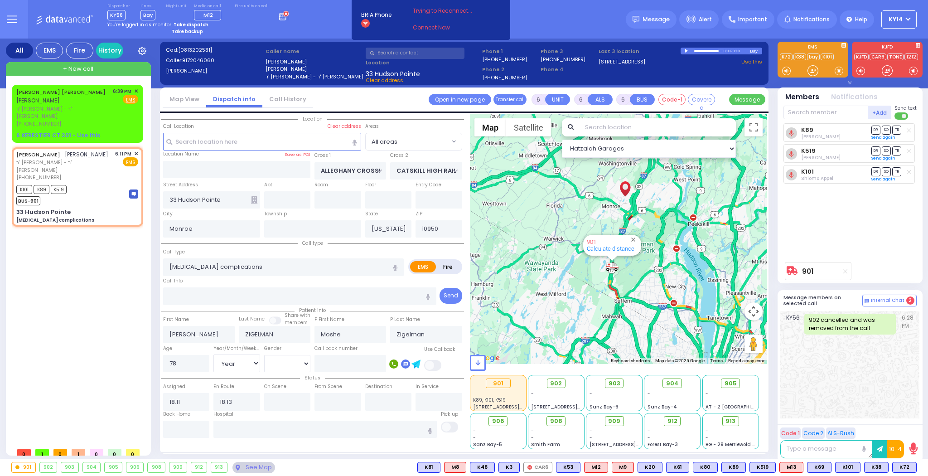
select select
radio input "true"
select select "Year"
select select "[DEMOGRAPHIC_DATA]"
select select "Hatzalah Garages"
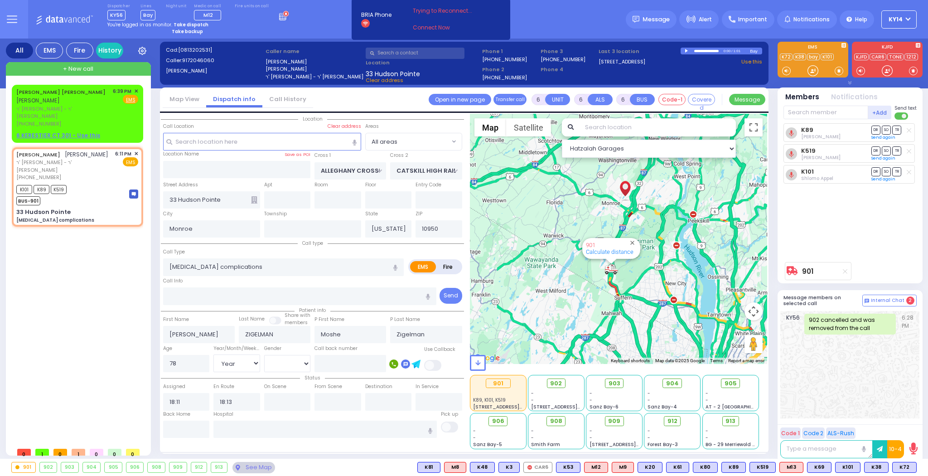
select select
radio input "true"
select select "Year"
select select "[DEMOGRAPHIC_DATA]"
select select "Hatzalah Garages"
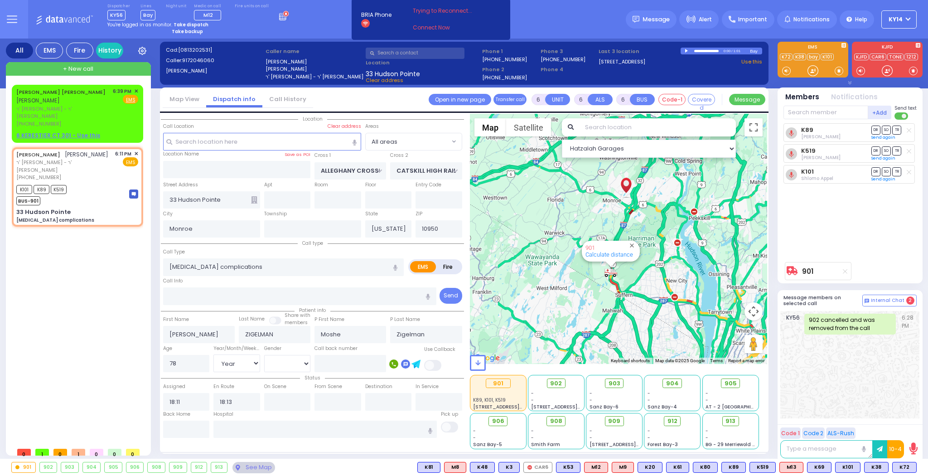
select select
radio input "true"
select select "Year"
select select "[DEMOGRAPHIC_DATA]"
select select "Hatzalah Garages"
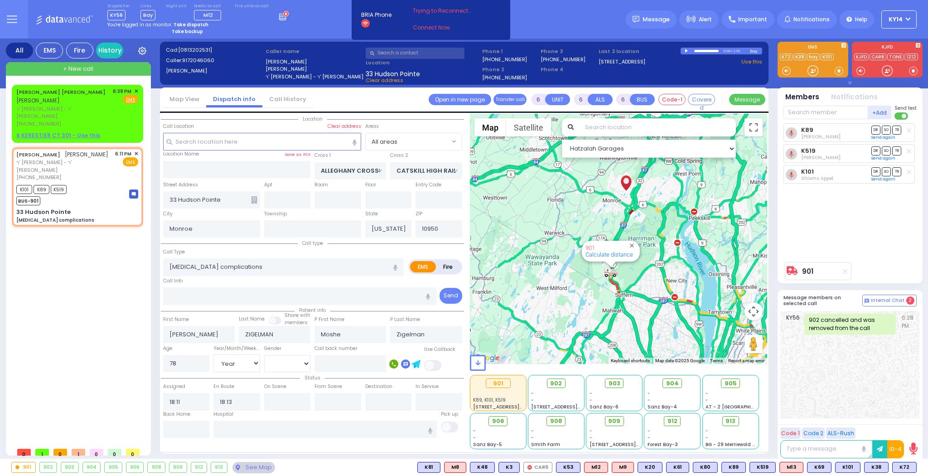
select select
radio input "true"
select select "Year"
select select "[DEMOGRAPHIC_DATA]"
select select "Hatzalah Garages"
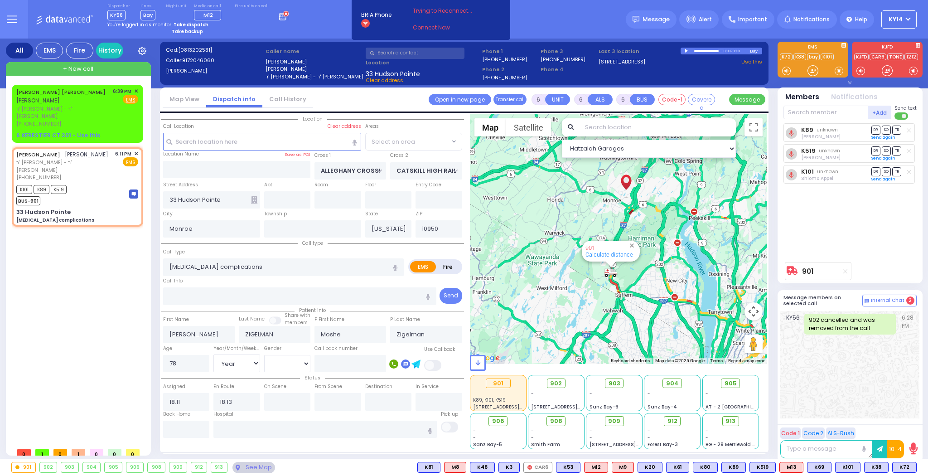
radio input "true"
select select "Year"
select select "[DEMOGRAPHIC_DATA]"
select select
select select "Hatzalah Garages"
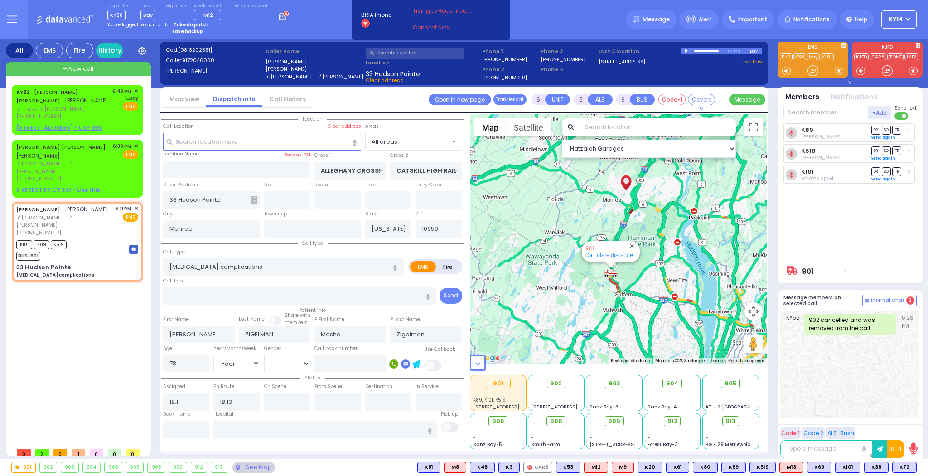
select select
radio input "true"
select select "Year"
select select "[DEMOGRAPHIC_DATA]"
select select "Hatzalah Garages"
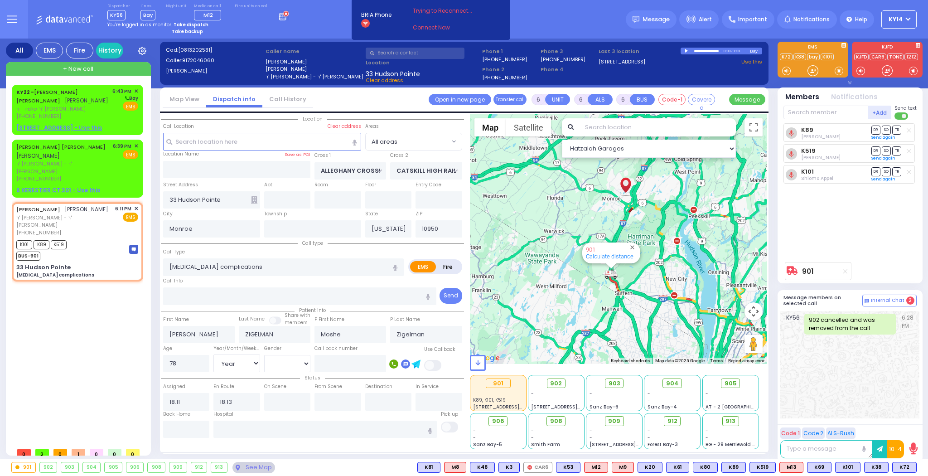
select select
radio input "true"
select select "Year"
select select "[DEMOGRAPHIC_DATA]"
select select "Hatzalah Garages"
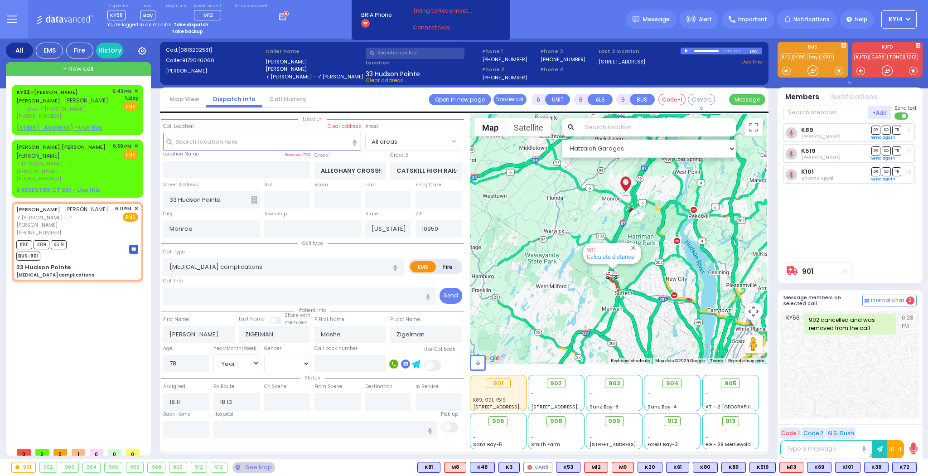
select select
radio input "true"
select select "Year"
select select "[DEMOGRAPHIC_DATA]"
select select "Hatzalah Garages"
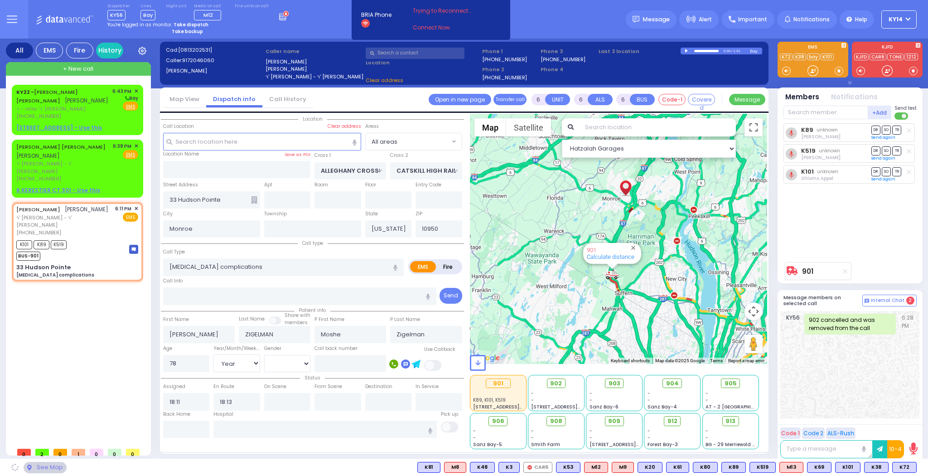
select select
radio input "true"
select select "Year"
select select "[DEMOGRAPHIC_DATA]"
select select "Hatzalah Garages"
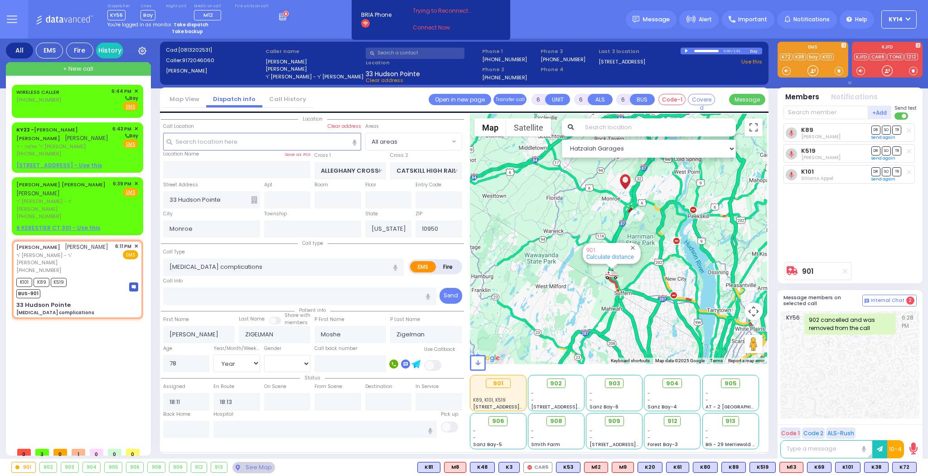
select select
radio input "true"
select select "Year"
select select "[DEMOGRAPHIC_DATA]"
select select "Hatzalah Garages"
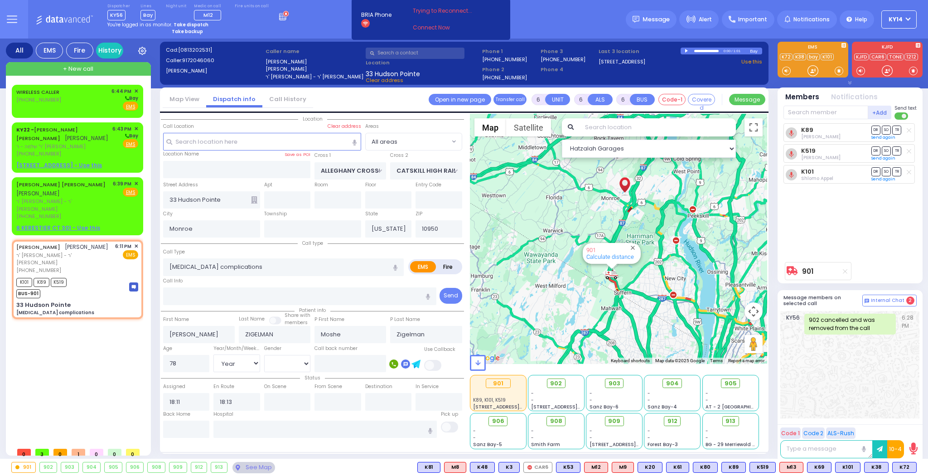
select select
radio input "true"
select select "Year"
select select "[DEMOGRAPHIC_DATA]"
select select "Hatzalah Garages"
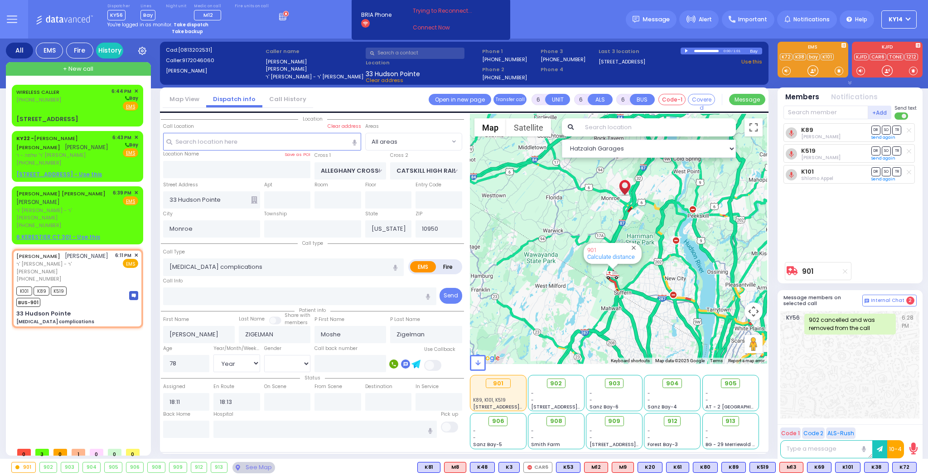
select select
radio input "true"
select select "Year"
select select "[DEMOGRAPHIC_DATA]"
select select "Hatzalah Garages"
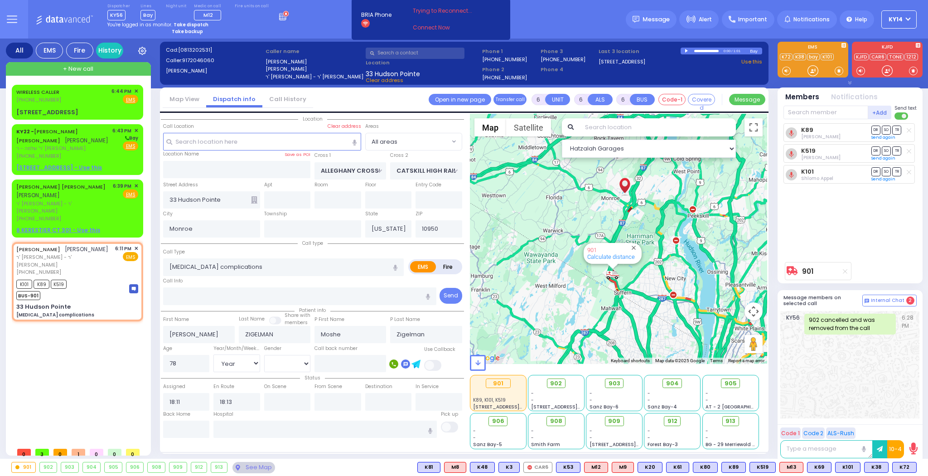
select select
radio input "true"
select select "Year"
select select "[DEMOGRAPHIC_DATA]"
select select "Hatzalah Garages"
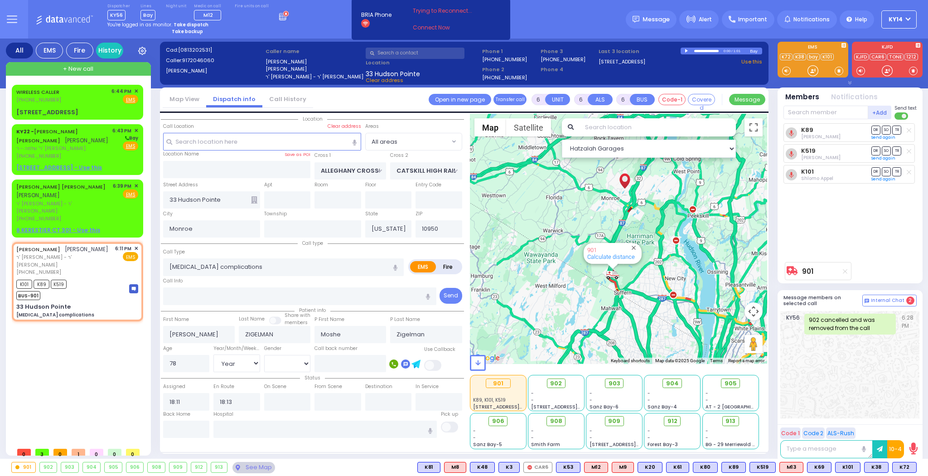
select select
radio input "true"
select select "Year"
select select "[DEMOGRAPHIC_DATA]"
select select "Hatzalah Garages"
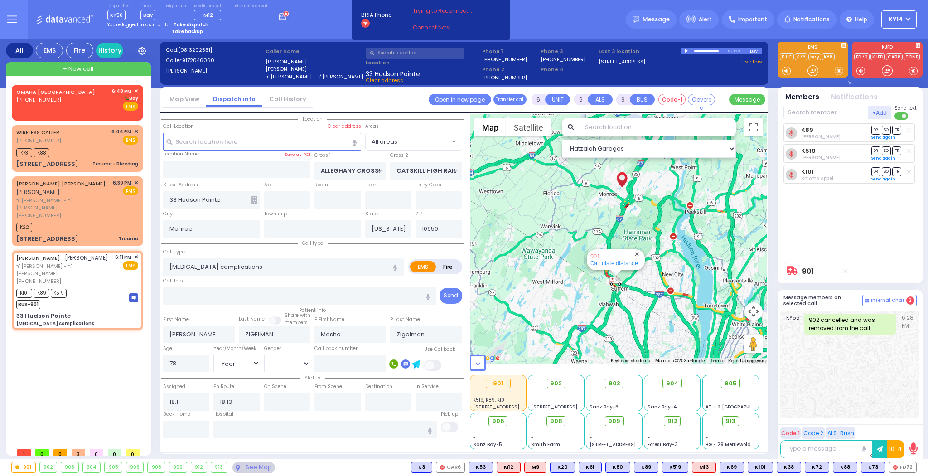
select select
radio input "true"
select select "Year"
select select "[DEMOGRAPHIC_DATA]"
select select "Hatzalah Garages"
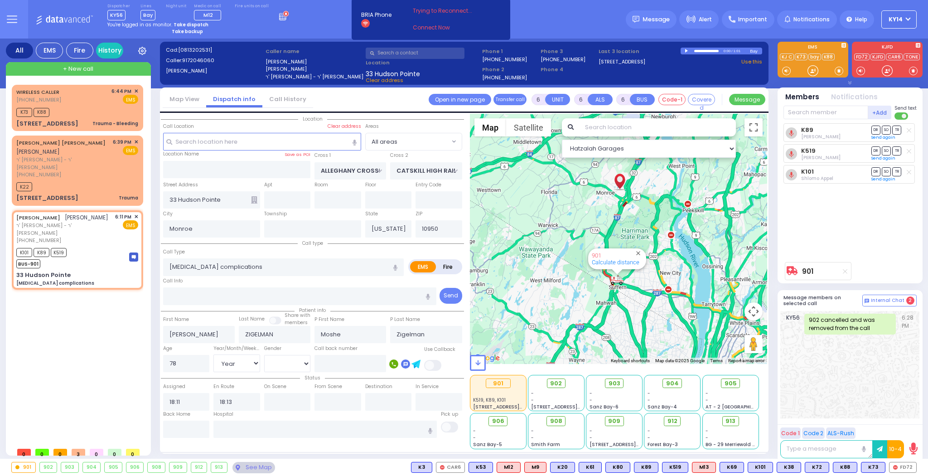
select select
radio input "true"
select select "Year"
select select "[DEMOGRAPHIC_DATA]"
type input "[GEOGRAPHIC_DATA] [STREET_ADDRESS][GEOGRAPHIC_DATA] Suffern"
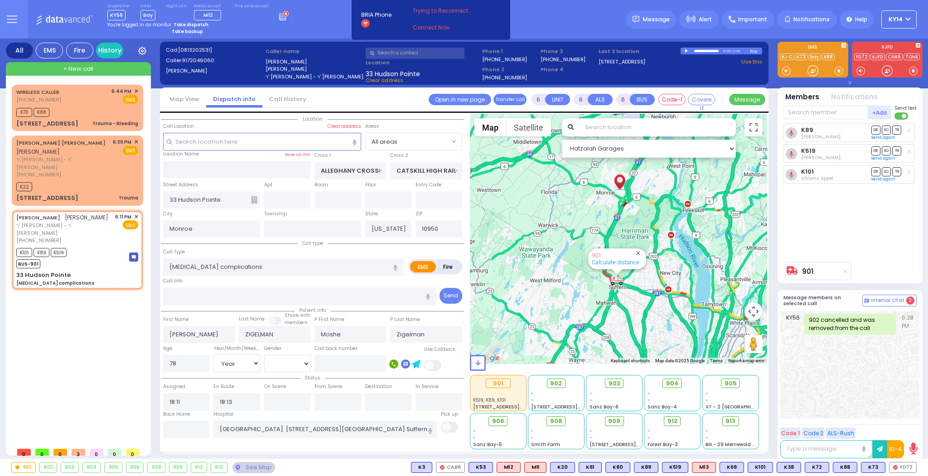
select select "Hatzalah Garages"
select select
radio input "true"
select select "Year"
select select "[DEMOGRAPHIC_DATA]"
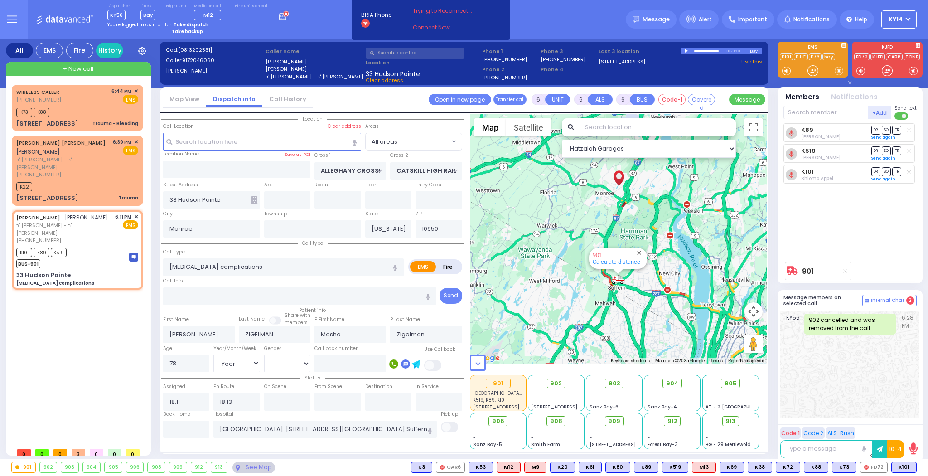
select select "Hatzalah Garages"
select select
radio input "true"
select select "Year"
select select "[DEMOGRAPHIC_DATA]"
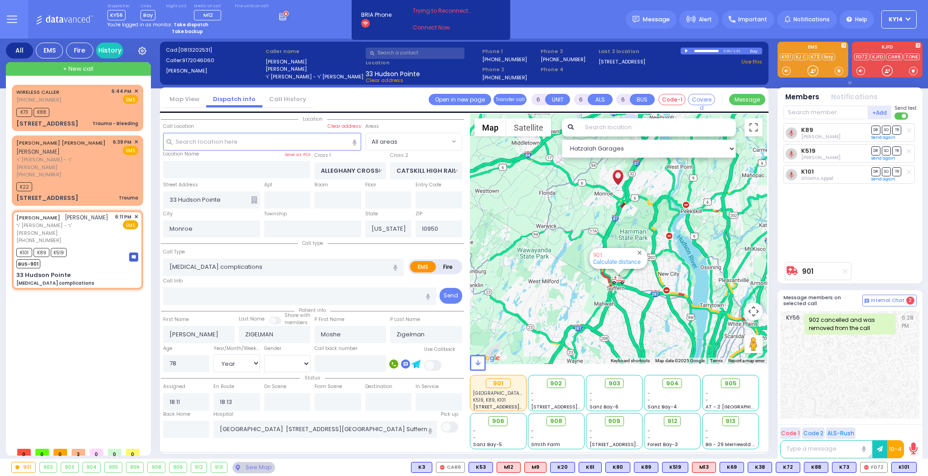
select select "Hatzalah Garages"
select select
radio input "true"
select select "Year"
select select "[DEMOGRAPHIC_DATA]"
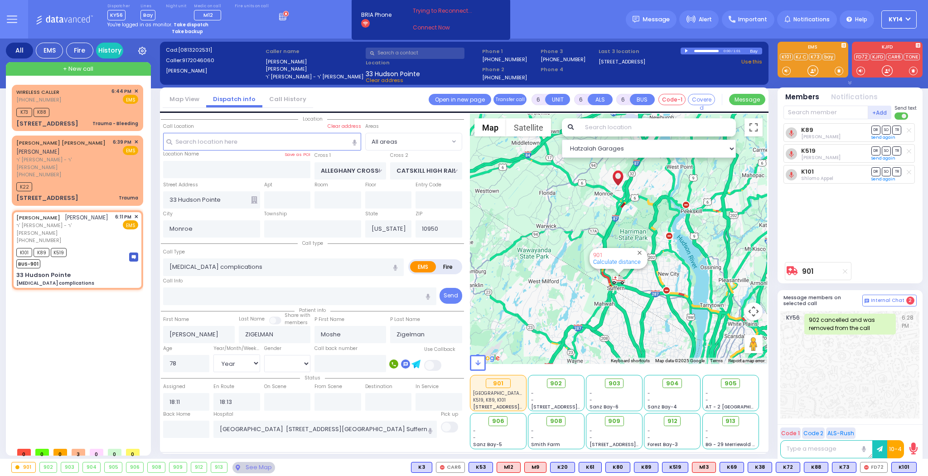
select select "Hatzalah Garages"
select select
radio input "true"
select select "Year"
select select "[DEMOGRAPHIC_DATA]"
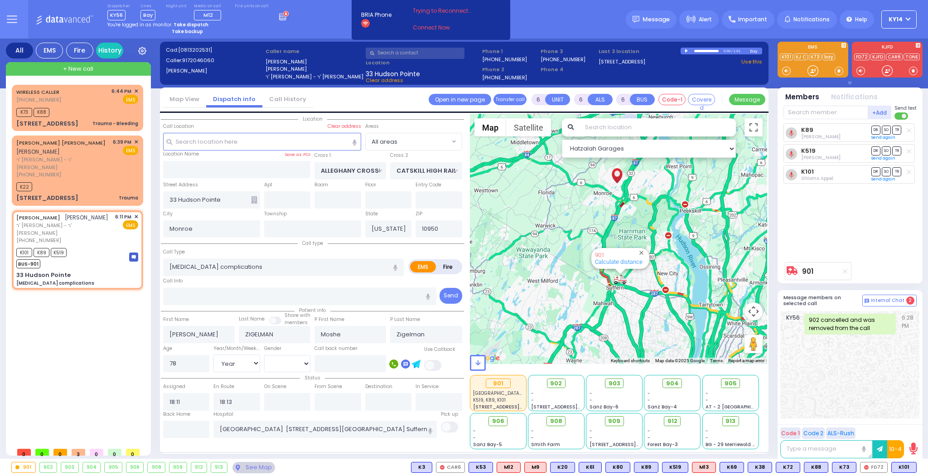
select select "Hatzalah Garages"
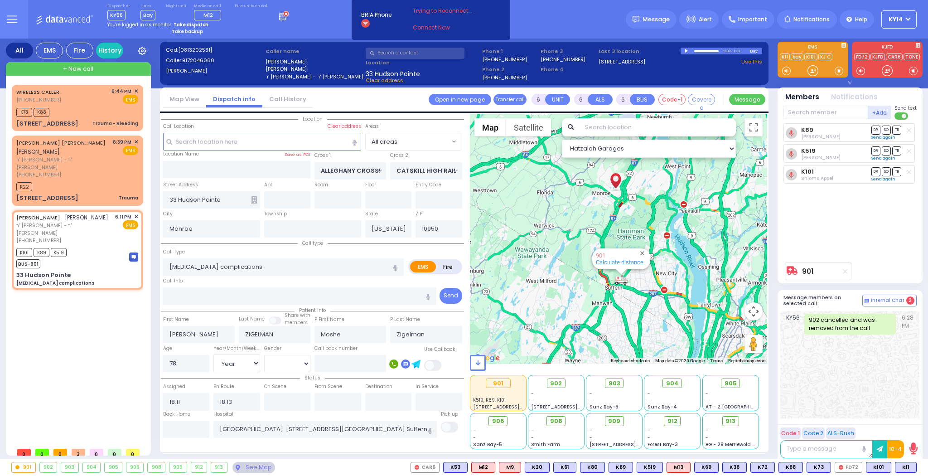
select select
radio input "true"
select select "Year"
select select "[DEMOGRAPHIC_DATA]"
select select "Hatzalah Garages"
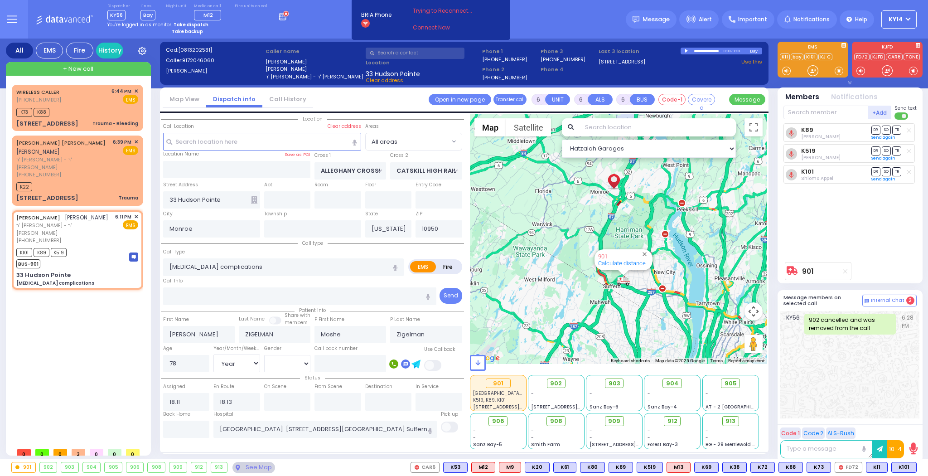
select select
radio input "true"
select select "Year"
select select "[DEMOGRAPHIC_DATA]"
select select "Hatzalah Garages"
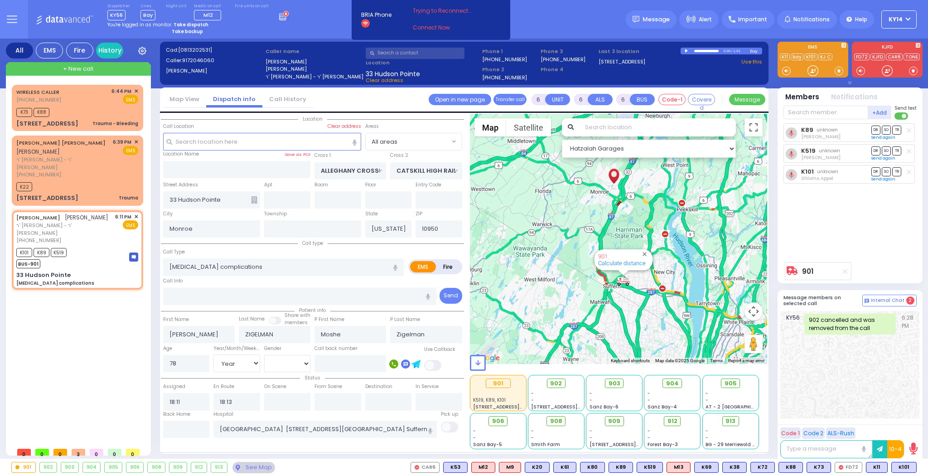
select select
radio input "true"
select select "Year"
select select "[DEMOGRAPHIC_DATA]"
select select "Hatzalah Garages"
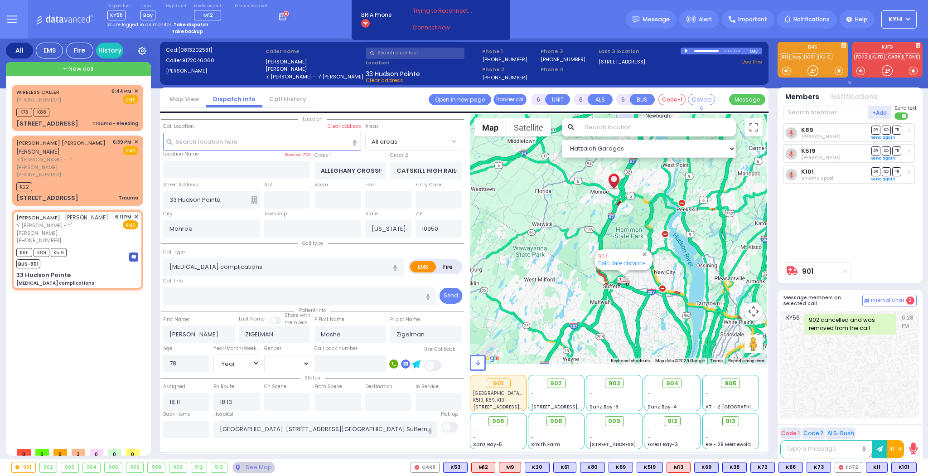
select select
radio input "true"
select select "Year"
select select "[DEMOGRAPHIC_DATA]"
select select "Hatzalah Garages"
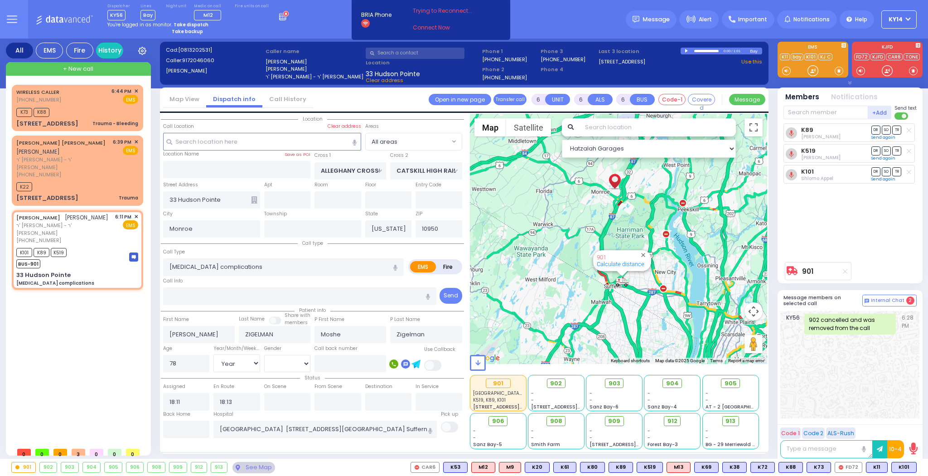
select select
radio input "true"
select select "Year"
select select "[DEMOGRAPHIC_DATA]"
select select "Hatzalah Garages"
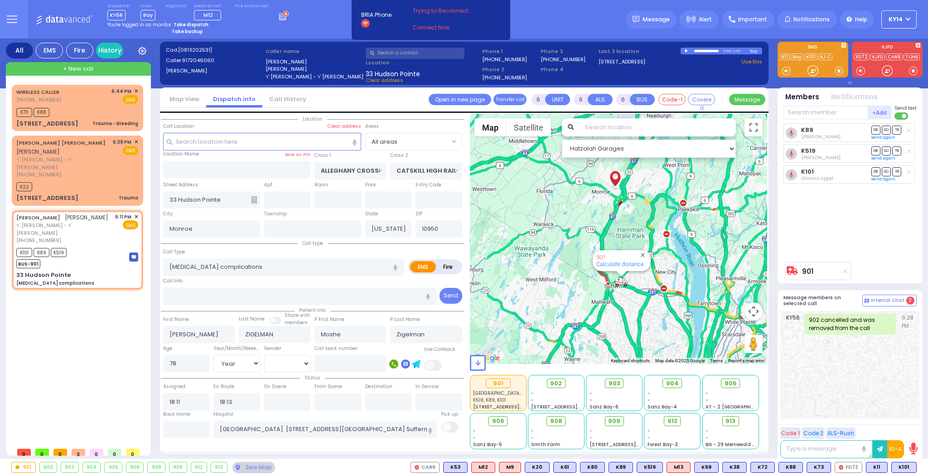
select select
radio input "true"
select select "Year"
select select "[DEMOGRAPHIC_DATA]"
select select "Hatzalah Garages"
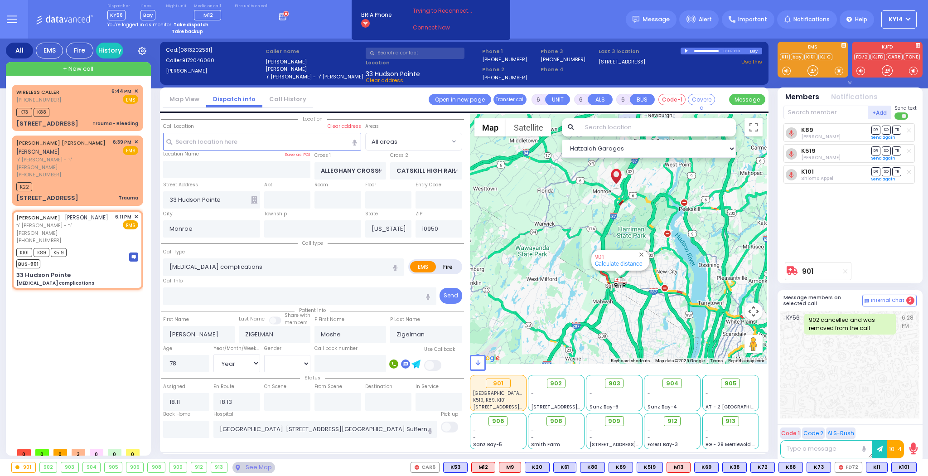
select select
radio input "true"
select select "Year"
select select "[DEMOGRAPHIC_DATA]"
select select "Hatzalah Garages"
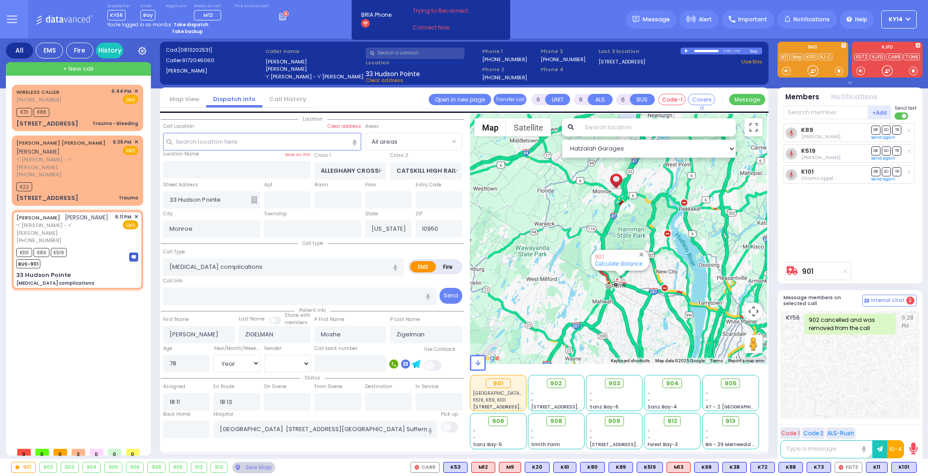
select select
radio input "true"
select select "Year"
select select "[DEMOGRAPHIC_DATA]"
select select "Hatzalah Garages"
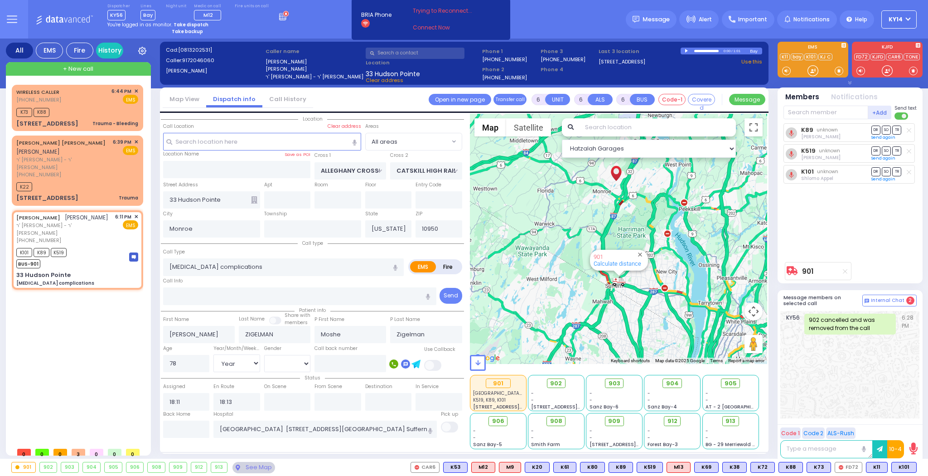
select select
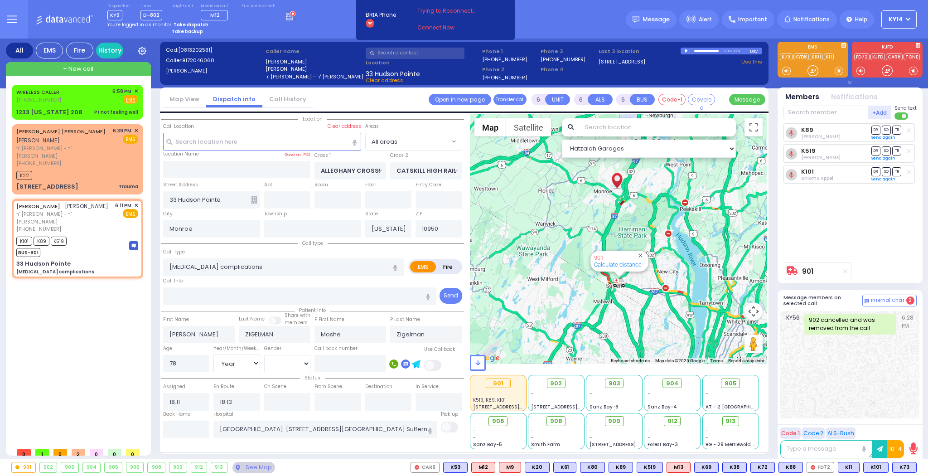
select select "Year"
select select "[DEMOGRAPHIC_DATA]"
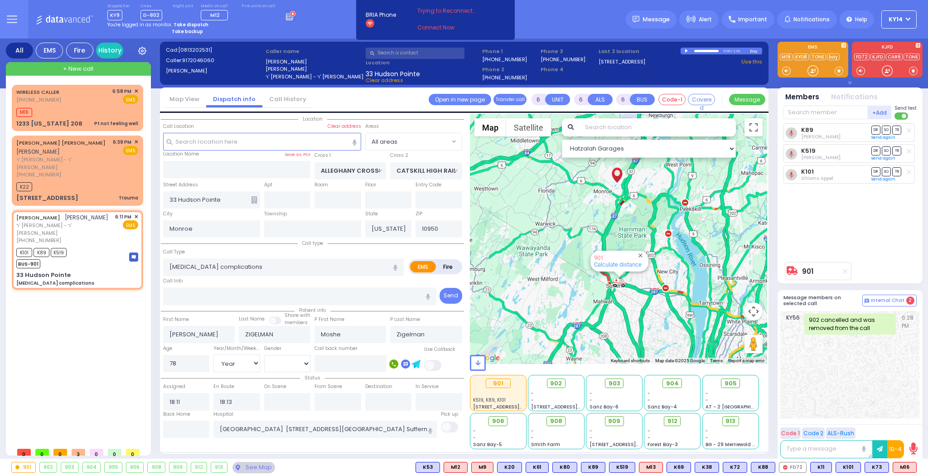
select select
radio input "true"
select select "Year"
select select "[DEMOGRAPHIC_DATA]"
select select "Hatzalah Garages"
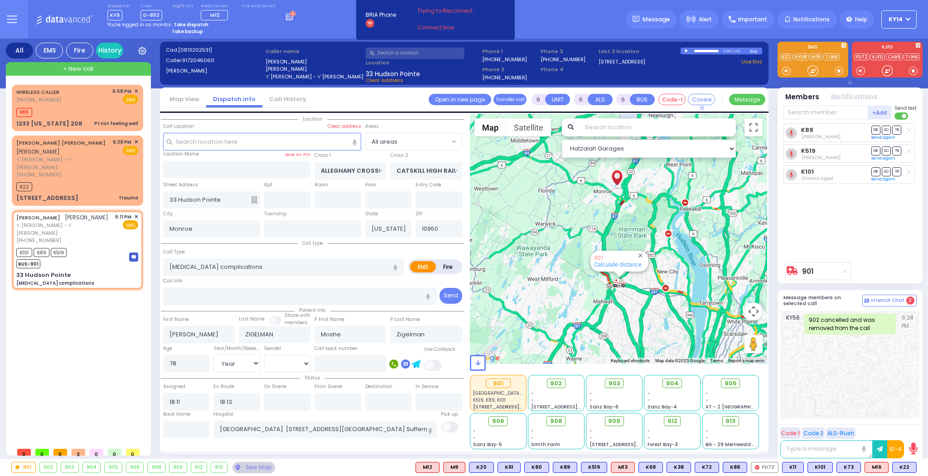
select select
radio input "true"
select select "Year"
select select "[DEMOGRAPHIC_DATA]"
select select "Hatzalah Garages"
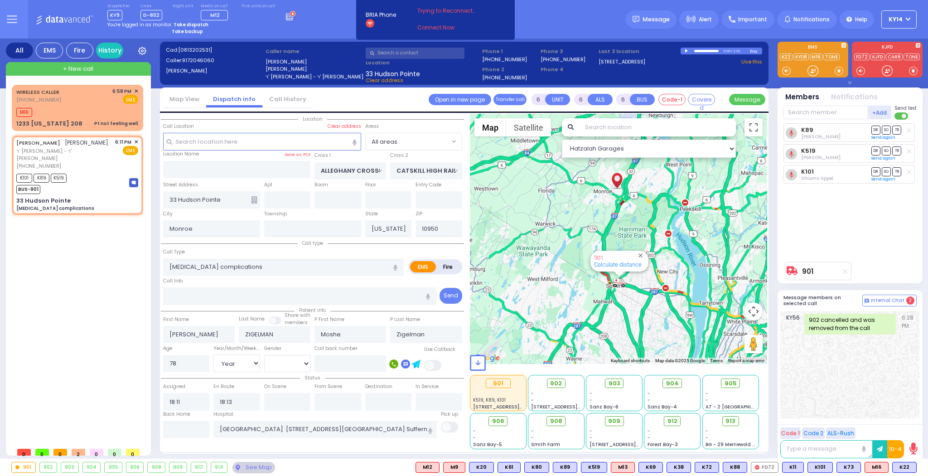
select select
radio input "true"
select select "Year"
select select "[DEMOGRAPHIC_DATA]"
select select "Hatzalah Garages"
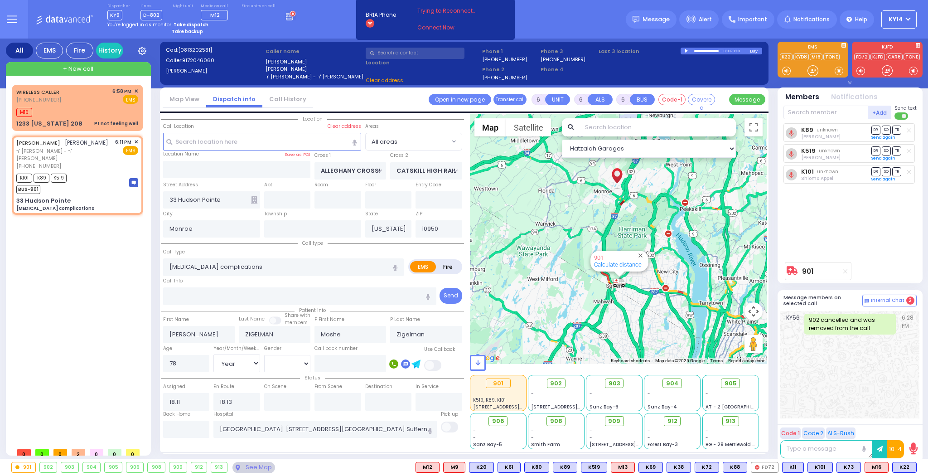
select select
radio input "true"
select select "Year"
select select "[DEMOGRAPHIC_DATA]"
select select "Hatzalah Garages"
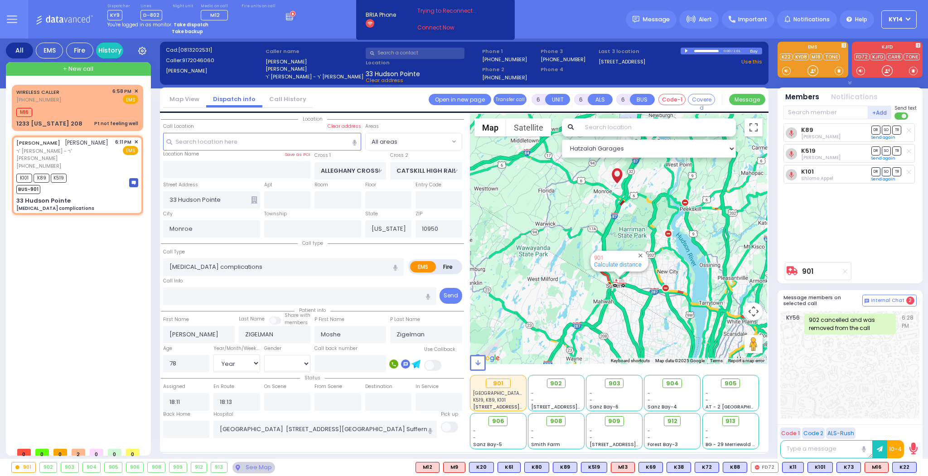
select select
radio input "true"
select select "Year"
select select "[DEMOGRAPHIC_DATA]"
select select "Hatzalah Garages"
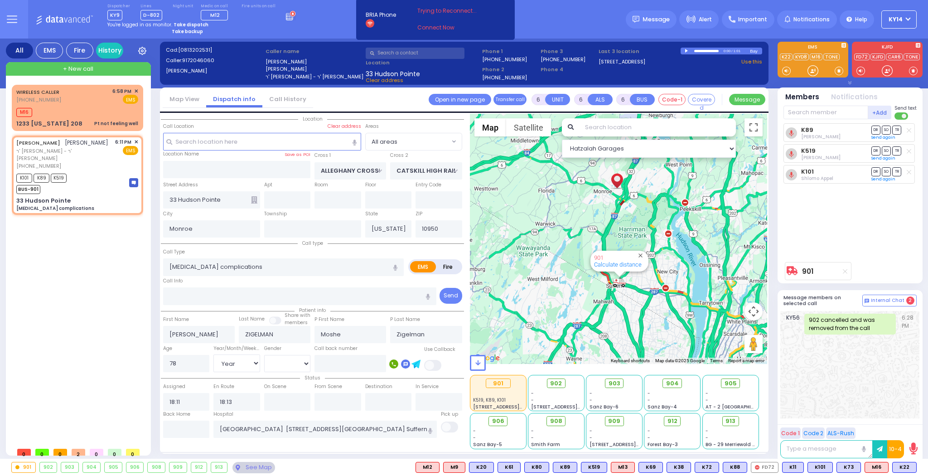
select select
radio input "true"
select select "Year"
select select "[DEMOGRAPHIC_DATA]"
select select "Hatzalah Garages"
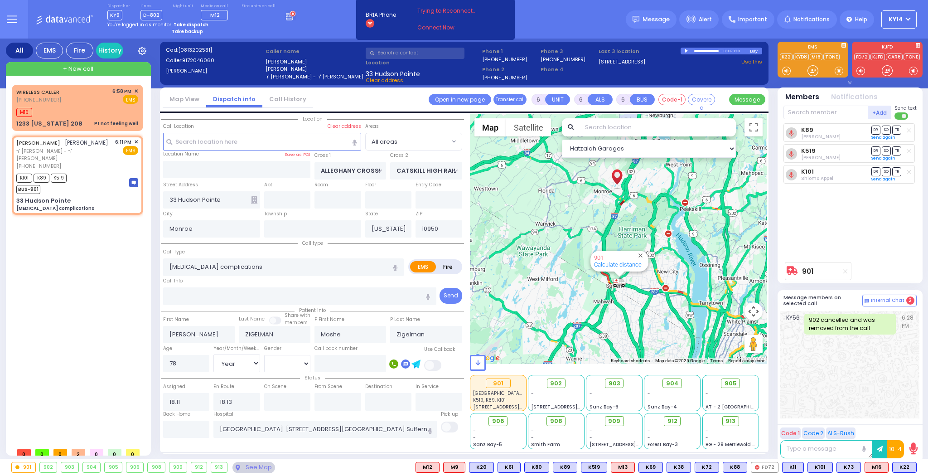
select select
radio input "true"
select select "Year"
select select "[DEMOGRAPHIC_DATA]"
select select "Hatzalah Garages"
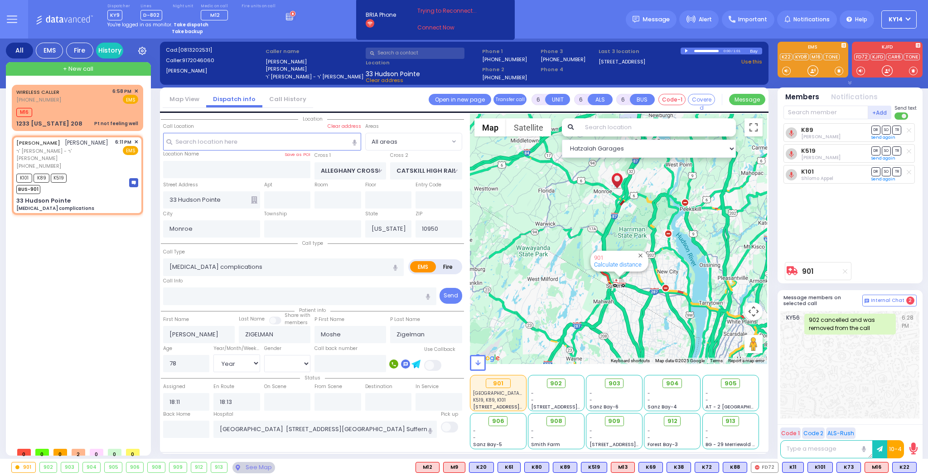
select select
radio input "true"
select select "Year"
select select "[DEMOGRAPHIC_DATA]"
select select "Hatzalah Garages"
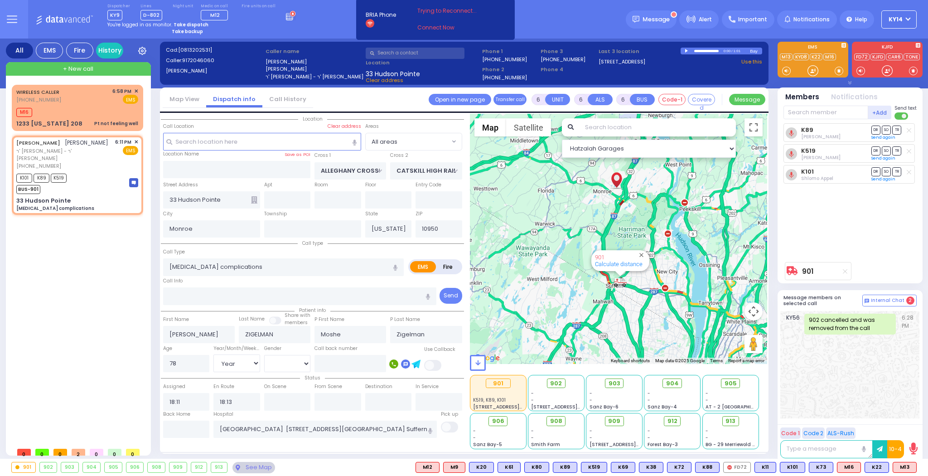
select select
radio input "true"
select select "Year"
select select "[DEMOGRAPHIC_DATA]"
select select "Hatzalah Garages"
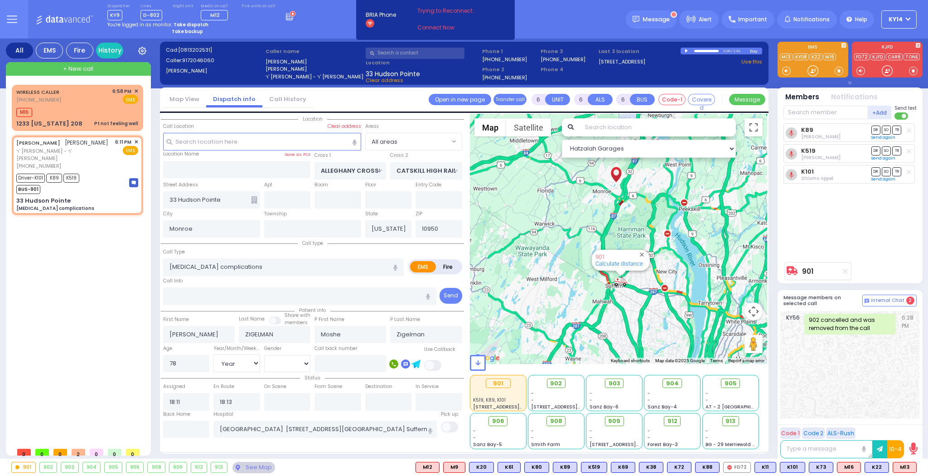
select select
radio input "true"
select select "Year"
select select "[DEMOGRAPHIC_DATA]"
type input "18:15"
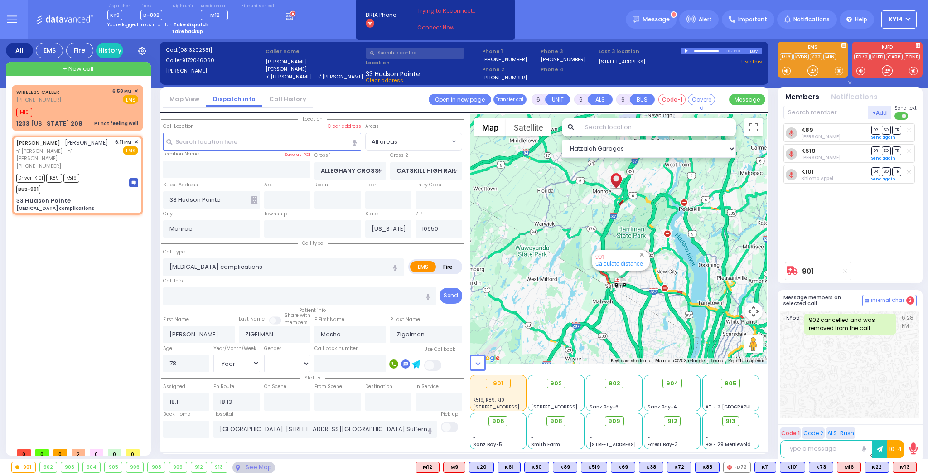
type input "18:25"
type input "18:55"
type input "19:23"
select select "Hatzalah Garages"
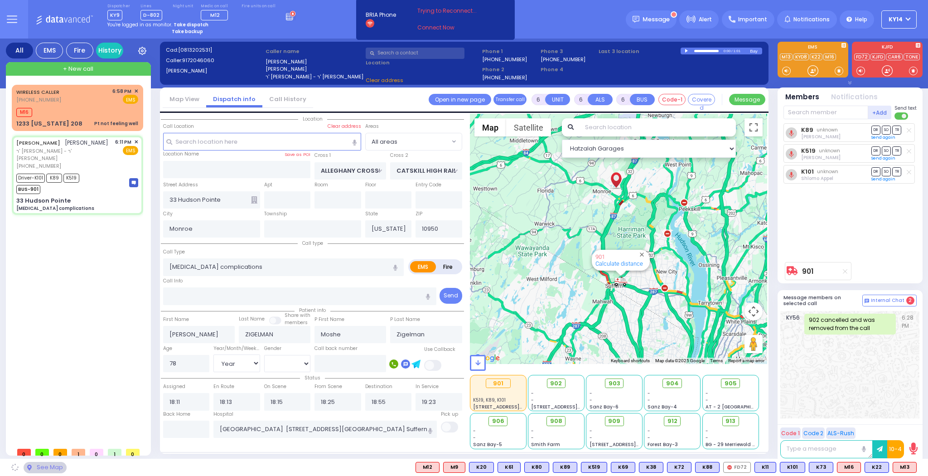
select select
radio input "true"
select select "Year"
select select "[DEMOGRAPHIC_DATA]"
select select "Hatzalah Garages"
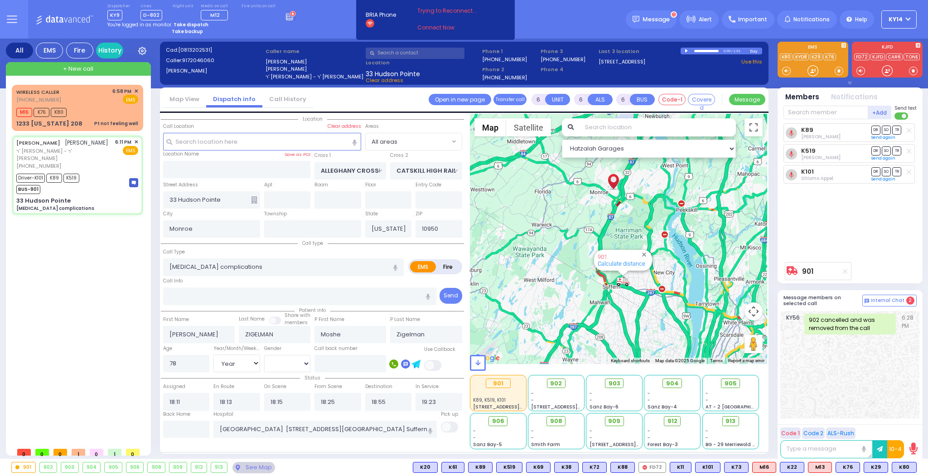
select select
radio input "true"
type input "ZIGELMAN"
select select "Year"
select select "[DEMOGRAPHIC_DATA]"
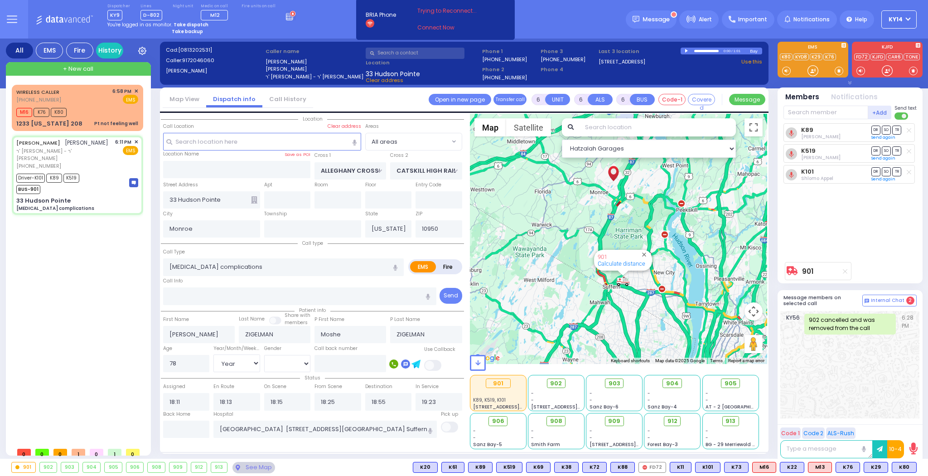
select select "Hatzalah Garages"
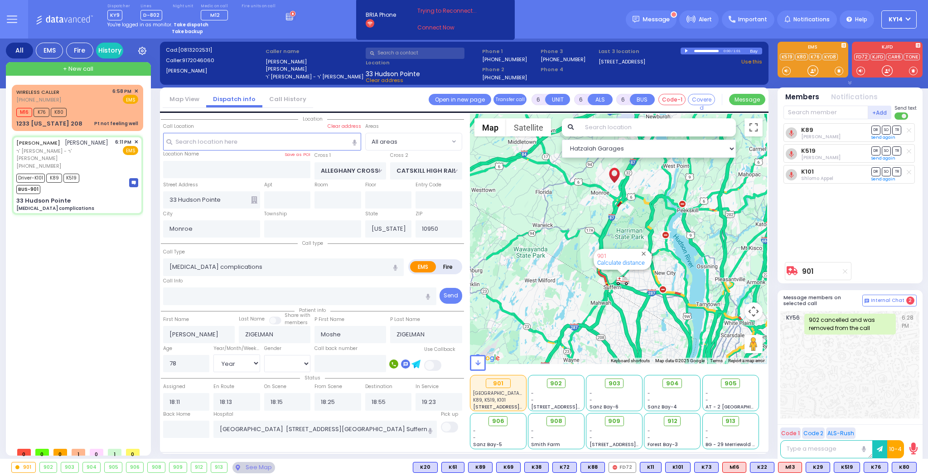
select select
radio input "true"
select select "Year"
select select "[DEMOGRAPHIC_DATA]"
select select "Hatzalah Garages"
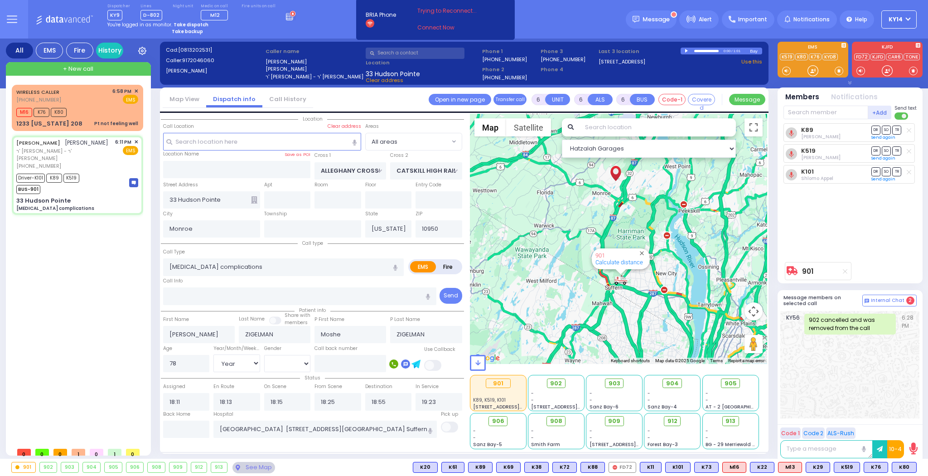
select select
radio input "true"
select select "Year"
select select "[DEMOGRAPHIC_DATA]"
select select "Hatzalah Garages"
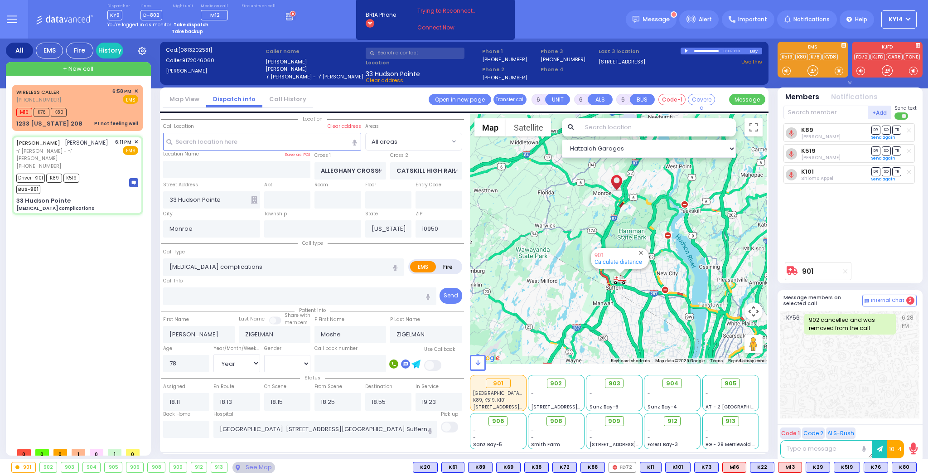
select select
radio input "true"
select select "Year"
select select "[DEMOGRAPHIC_DATA]"
select select "Hatzalah Garages"
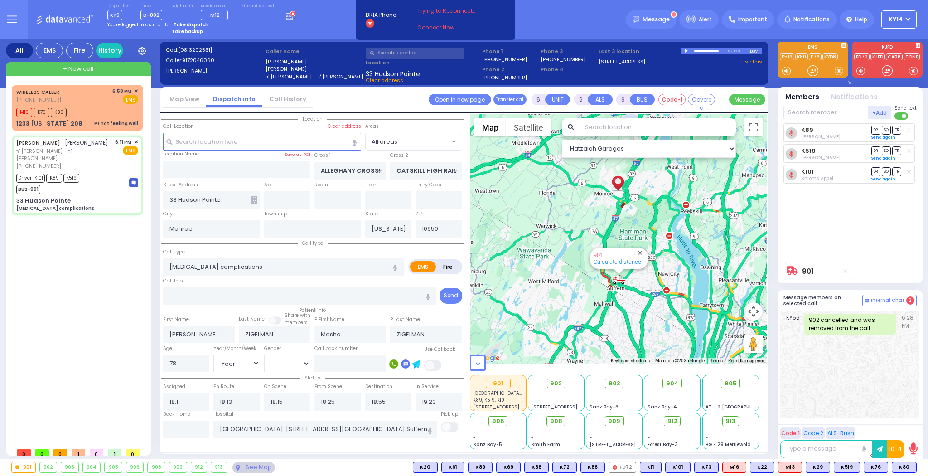
select select
radio input "true"
select select "Year"
select select "[DEMOGRAPHIC_DATA]"
select select "Hatzalah Garages"
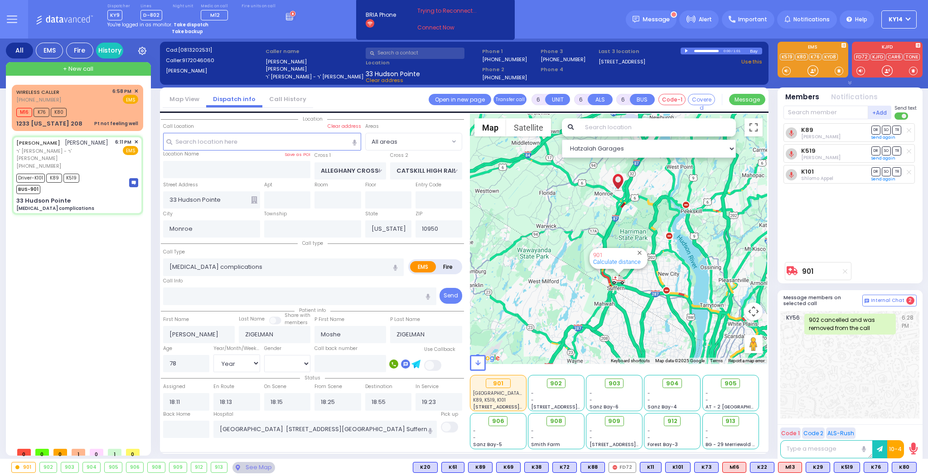
select select
radio input "true"
select select "Year"
select select "[DEMOGRAPHIC_DATA]"
select select "Hatzalah Garages"
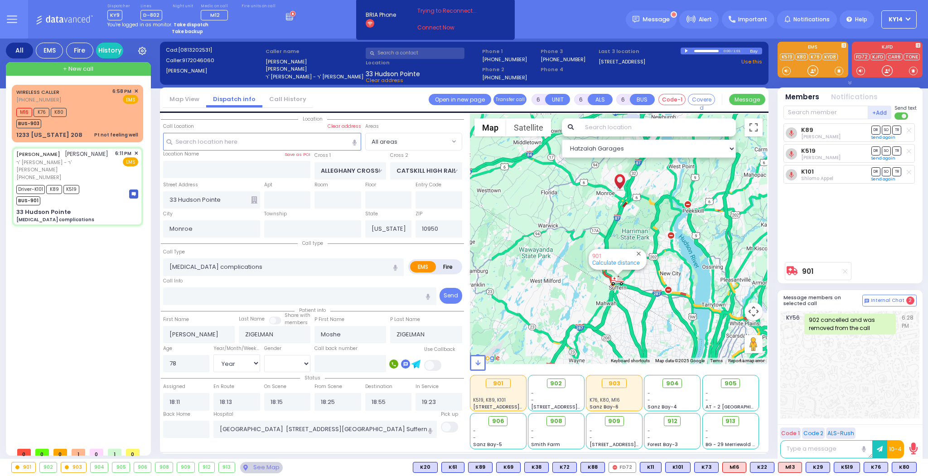
select select
radio input "true"
select select "Year"
select select "[DEMOGRAPHIC_DATA]"
select select "Hatzalah Garages"
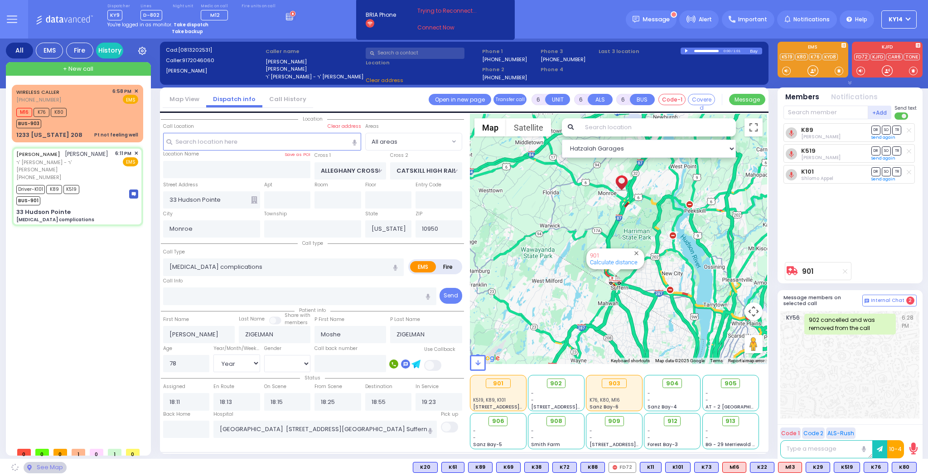
select select
radio input "true"
select select "Year"
select select "[DEMOGRAPHIC_DATA]"
select select "Hatzalah Garages"
